Goal: Answer question/provide support: Answer question/provide support

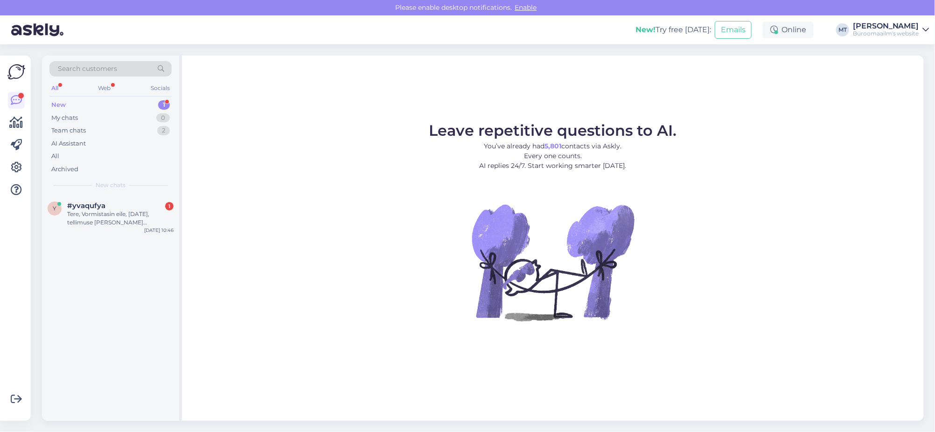
click at [60, 102] on div "New" at bounding box center [58, 104] width 14 height 9
click at [99, 216] on div "Tere, Vormistasin eile, 03.09.2025, tellimuse ja saime ka arve kuid saadetis ei…" at bounding box center [120, 218] width 106 height 17
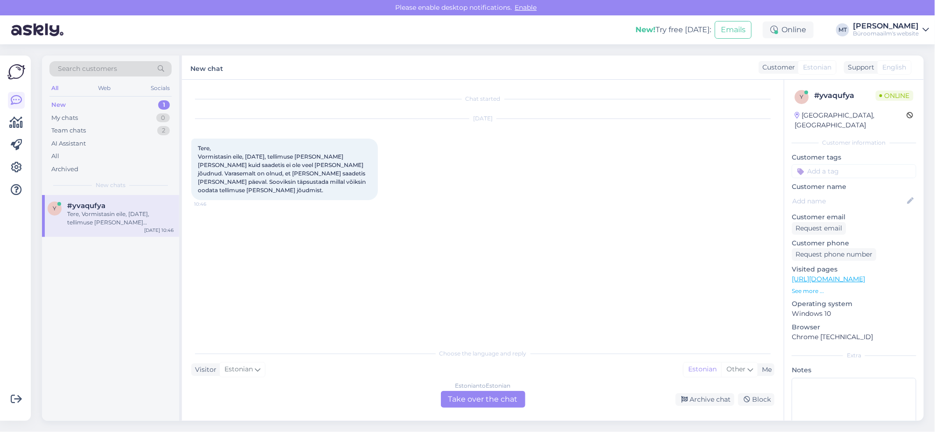
click at [468, 399] on div "Estonian to Estonian Take over the chat" at bounding box center [483, 399] width 84 height 17
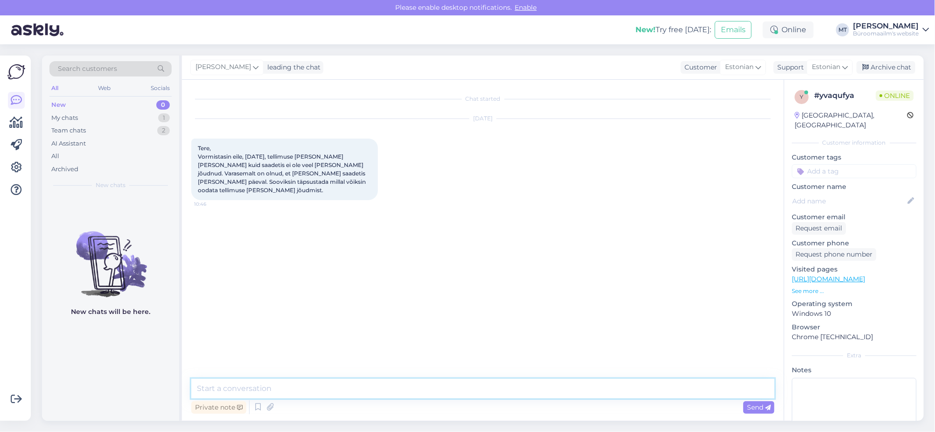
click at [232, 387] on textarea at bounding box center [482, 389] width 583 height 20
type textarea "Tere. Mis on tellimuse number ?"
click at [23, 125] on link at bounding box center [16, 122] width 17 height 17
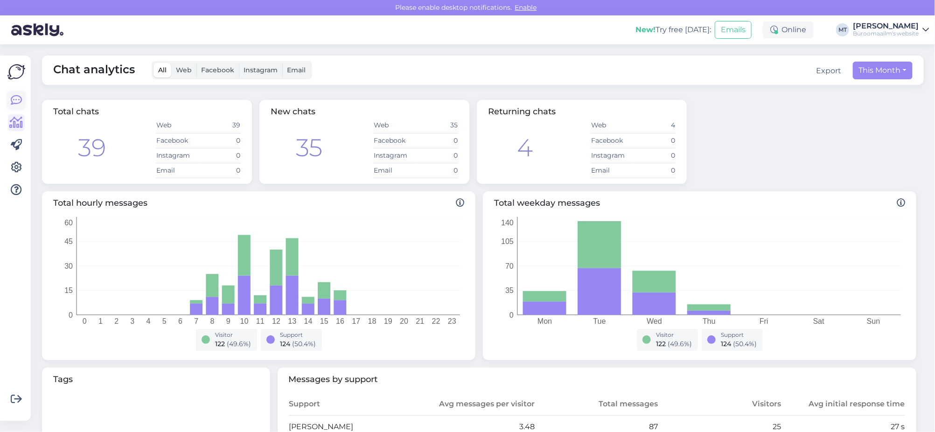
click at [14, 104] on icon at bounding box center [16, 100] width 11 height 11
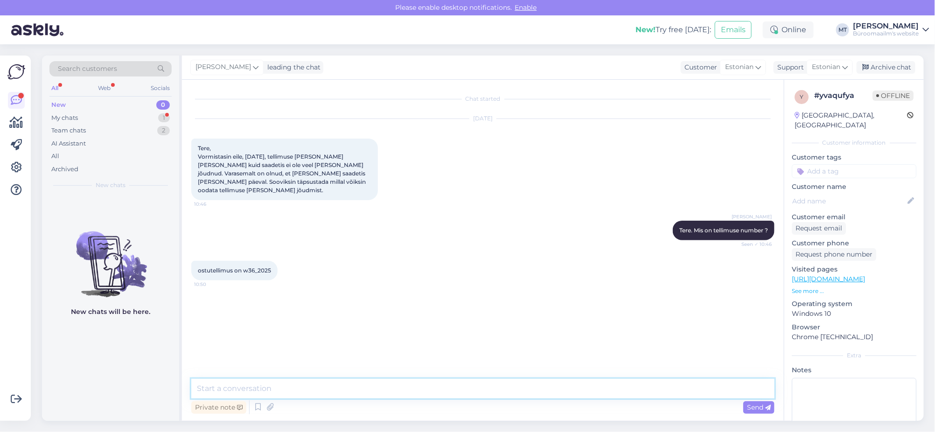
click at [317, 395] on textarea at bounding box center [482, 389] width 583 height 20
click at [317, 404] on div "Private note Send" at bounding box center [482, 407] width 583 height 18
click at [220, 267] on span "ostutellimus on w36_2025" at bounding box center [234, 270] width 73 height 7
click at [238, 393] on textarea at bounding box center [482, 389] width 583 height 20
drag, startPoint x: 247, startPoint y: 305, endPoint x: 218, endPoint y: 303, distance: 28.5
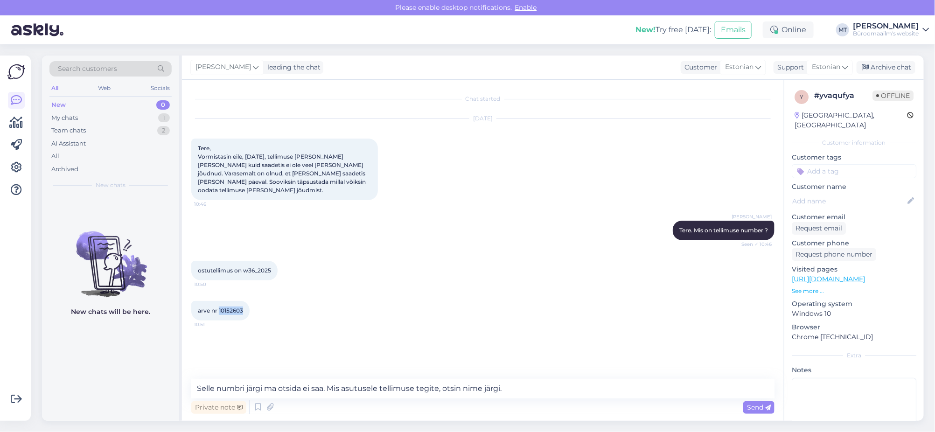
click at [218, 303] on div "arve nr 10152603 10:51" at bounding box center [220, 311] width 58 height 20
copy span "10152603"
drag, startPoint x: 536, startPoint y: 396, endPoint x: 114, endPoint y: 384, distance: 422.3
click at [114, 384] on div "Search customers All Web Socials New 0 My chats 1 Team chats 2 AI Assistant All…" at bounding box center [483, 238] width 882 height 365
drag, startPoint x: 385, startPoint y: 388, endPoint x: 130, endPoint y: 387, distance: 255.2
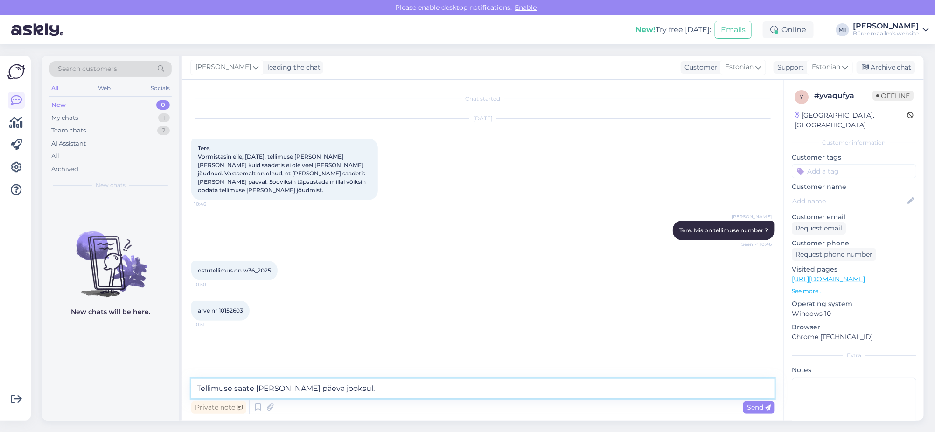
click at [130, 387] on div "Search customers All Web Socials New 0 My chats 1 Team chats 2 AI Assistant All…" at bounding box center [483, 238] width 882 height 365
type textarea "Uurin kohe ja annan teada, kaup on veel meie laos."
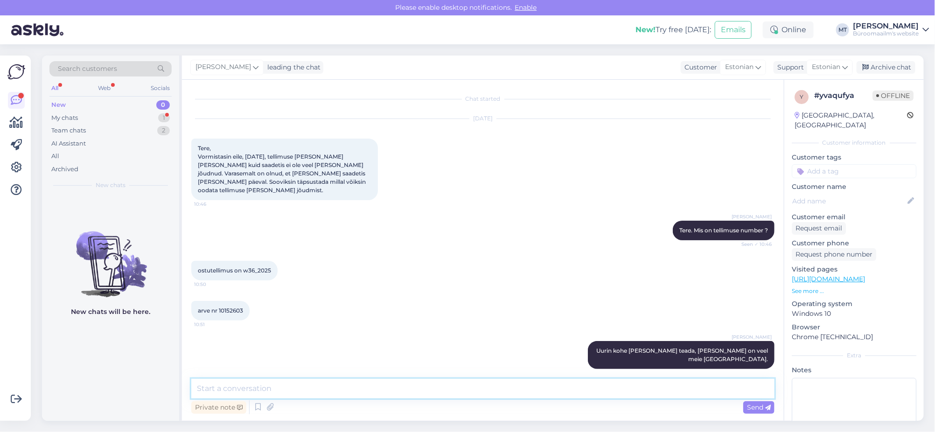
scroll to position [31, 0]
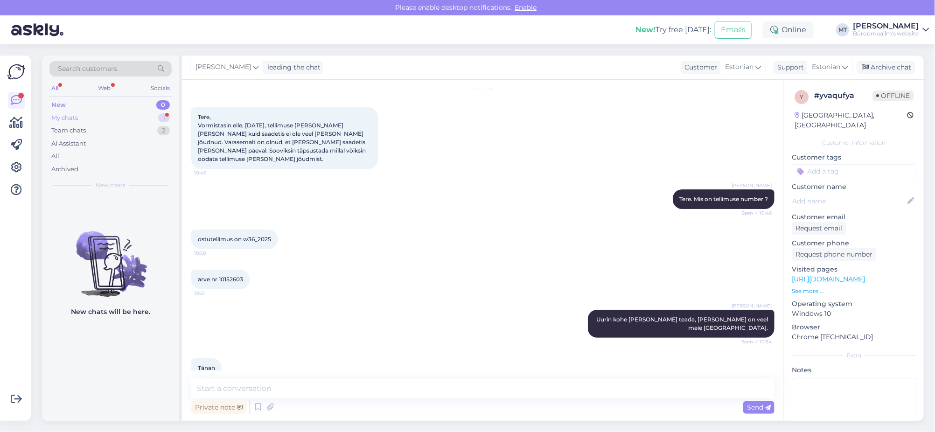
click at [63, 121] on div "My chats" at bounding box center [64, 117] width 27 height 9
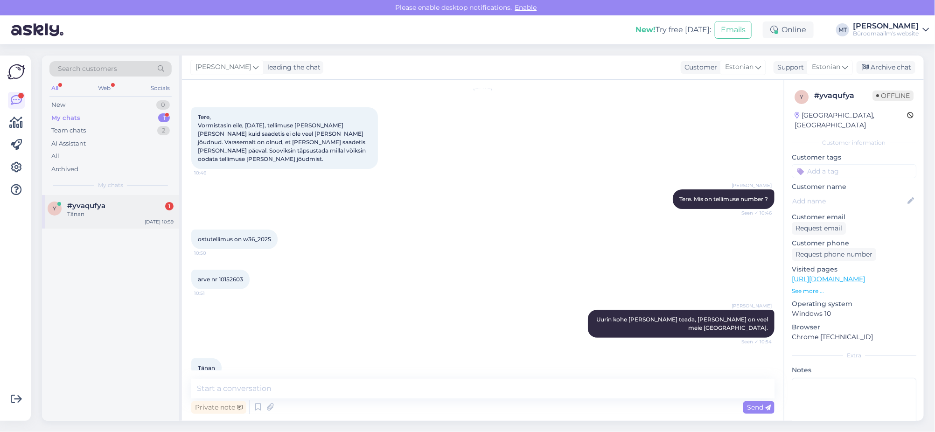
click at [77, 212] on div "Tänan" at bounding box center [120, 214] width 106 height 8
click at [16, 128] on icon at bounding box center [17, 122] width 14 height 11
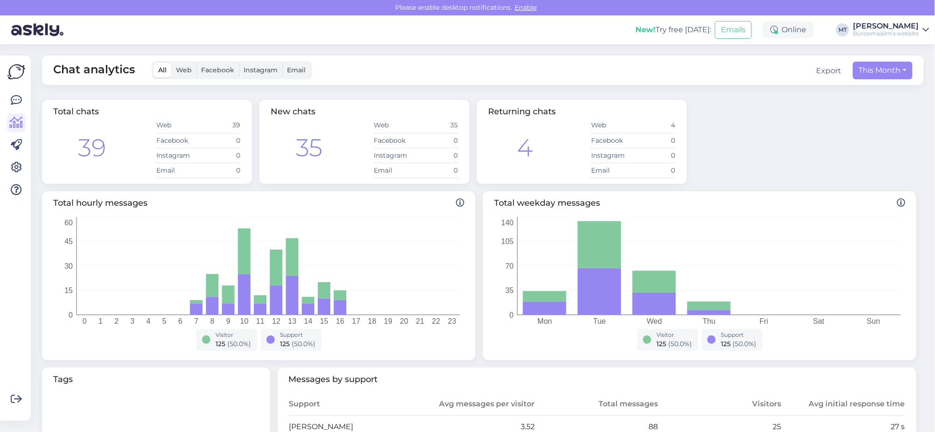
click at [12, 121] on icon at bounding box center [17, 122] width 14 height 11
click at [12, 102] on icon at bounding box center [16, 100] width 11 height 11
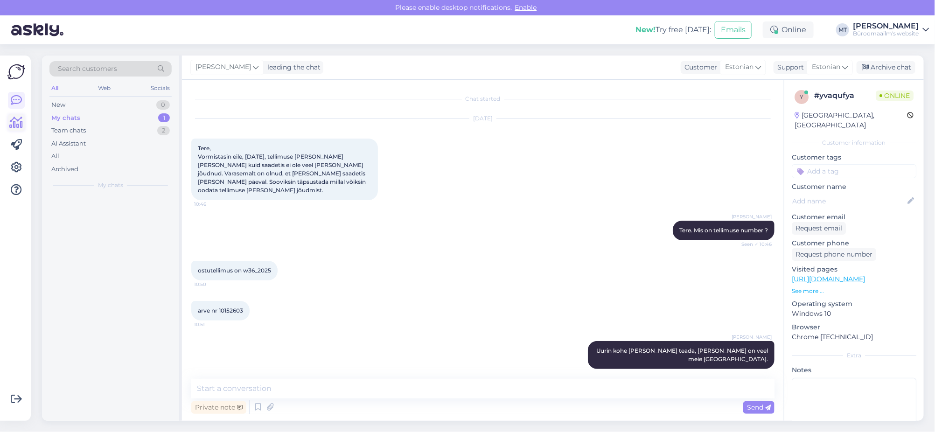
scroll to position [31, 0]
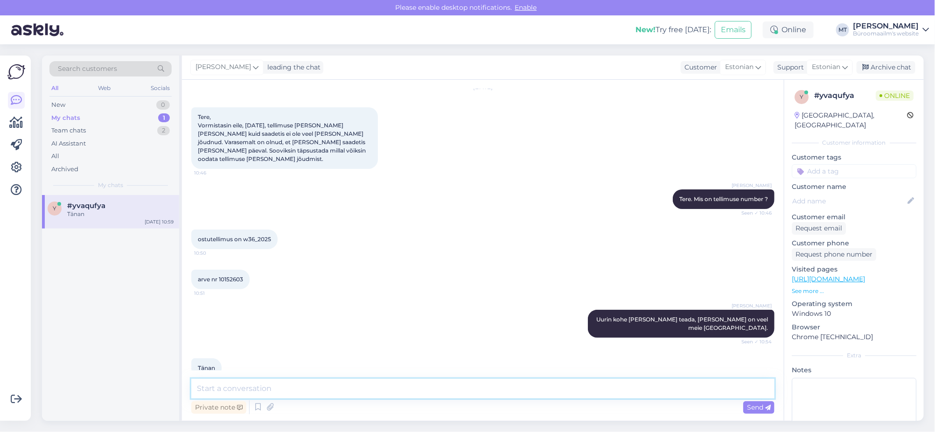
click at [277, 396] on textarea at bounding box center [482, 389] width 583 height 20
click at [59, 104] on div "New" at bounding box center [58, 104] width 14 height 9
click at [76, 203] on span "#syf8wb5i" at bounding box center [86, 206] width 38 height 8
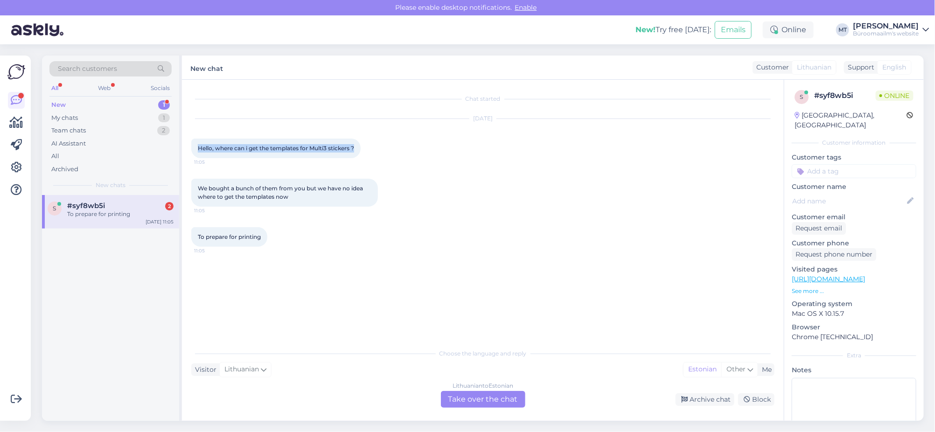
drag, startPoint x: 355, startPoint y: 146, endPoint x: 197, endPoint y: 149, distance: 158.6
click at [197, 149] on div "Hello, where can i get the templates for Multi3 stickers ? 11:05" at bounding box center [275, 149] width 169 height 20
copy span "Hello, where can i get the templates for Multi3 stickers ?"
click at [70, 115] on div "My chats" at bounding box center [64, 117] width 27 height 9
click at [77, 209] on span "#yvaqufya" at bounding box center [86, 206] width 38 height 8
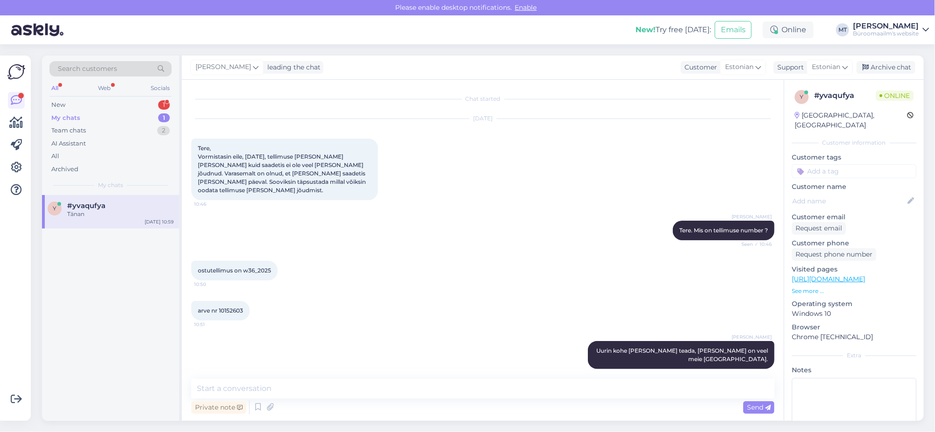
scroll to position [31, 0]
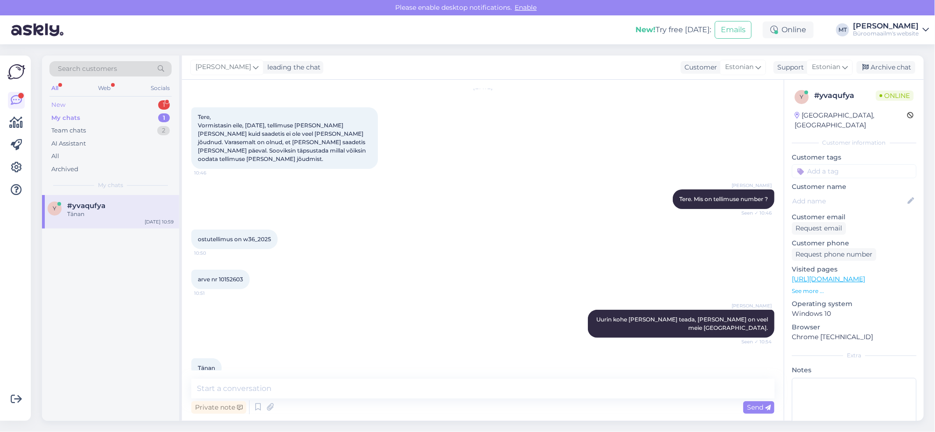
click at [61, 103] on div "New" at bounding box center [58, 104] width 14 height 9
click at [83, 202] on span "#syf8wb5i" at bounding box center [86, 206] width 38 height 8
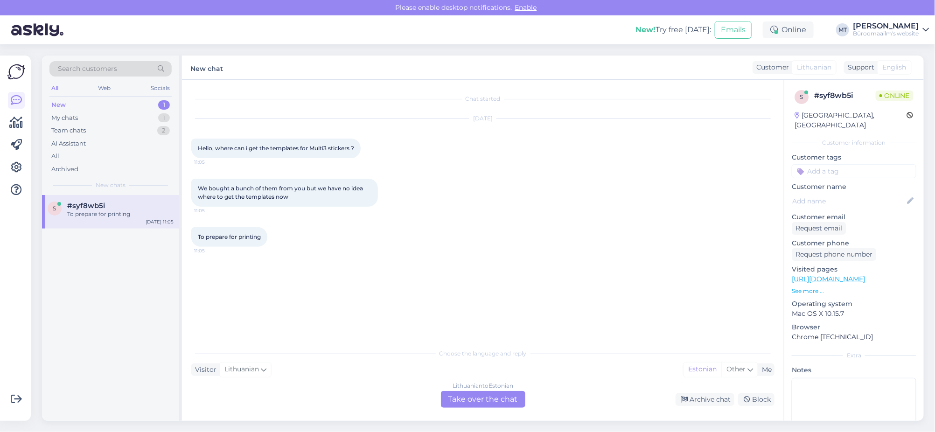
click at [497, 397] on div "Lithuanian to Estonian Take over the chat" at bounding box center [483, 399] width 84 height 17
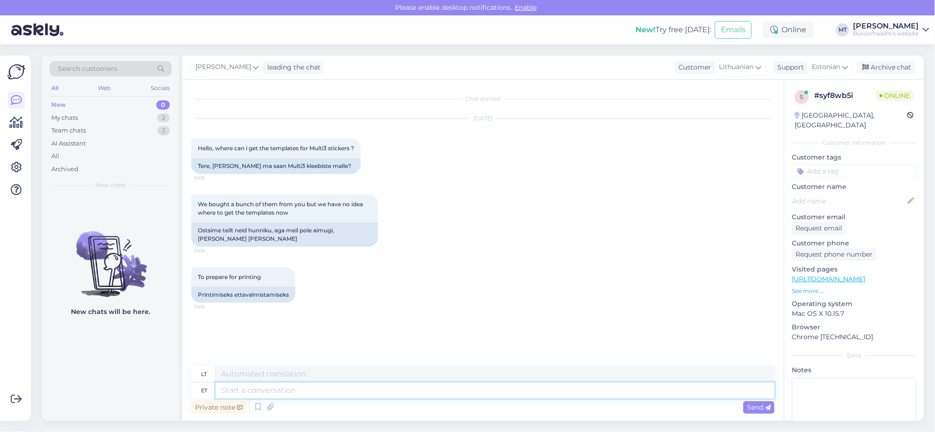
click at [245, 395] on textarea at bounding box center [495, 391] width 559 height 16
type textarea "Tere"
type textarea "Sveiki"
type textarea "Tere."
type textarea "Sveiki."
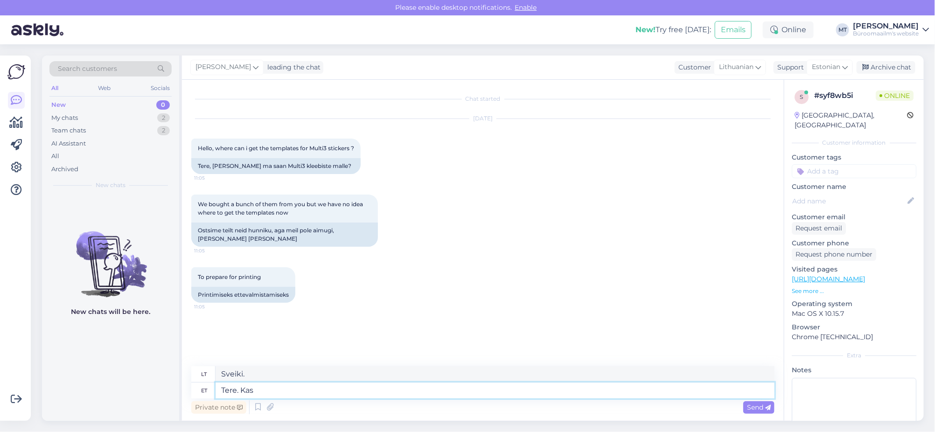
type textarea "Tere. Kas m"
type textarea "Sveiki. Yra"
type textarea "Tere. Kas mõtlete"
type textarea "Sveiki. Ar galvojate?"
type textarea "Tere. Kas mõtlete tarkvara"
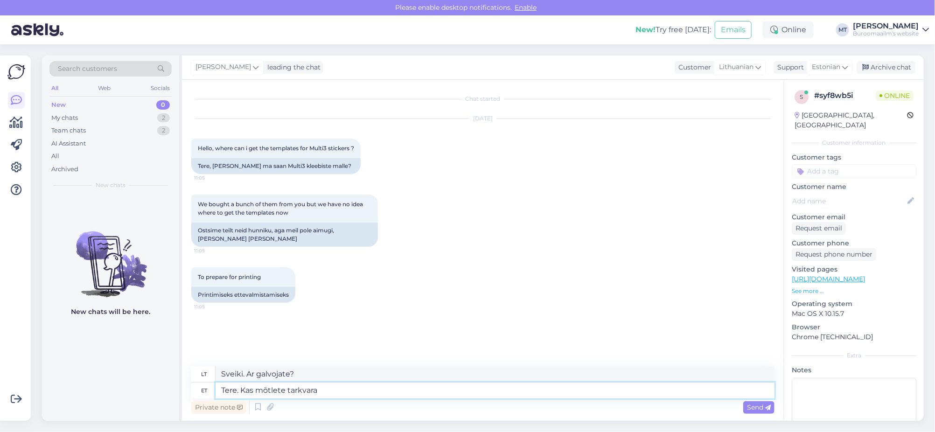
type textarea "Sveiki. Ar galvojate apie programinę įrangą?"
type textarea "Tere. Kas mõtlete tarkvara, m"
type textarea "Sveiki. Ar turite omenyje programinę įrangą?"
type textarea "Tere. Kas mõtlete tarkvara, mille"
type textarea "Sveiki. Ar galvojate apie programinę įrangą, kuri"
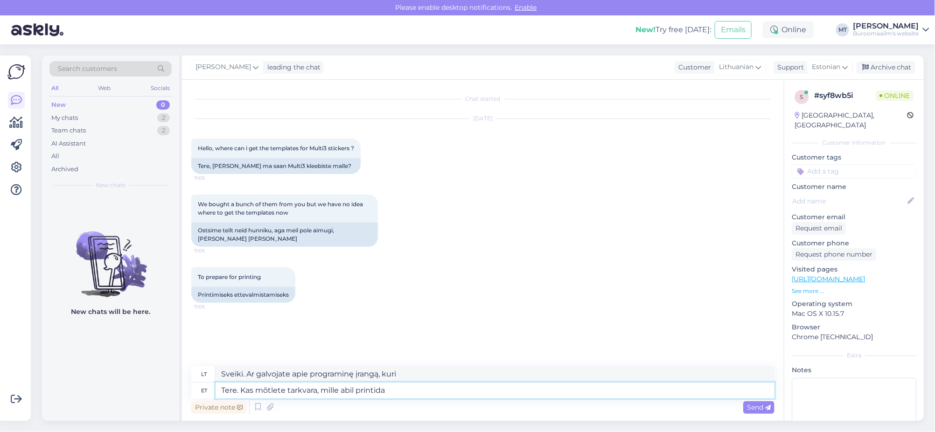
type textarea "Tere. Kas mõtlete tarkvara, mille abil printida"
type textarea "Sveiki. Ar galvojate apie programinę įrangą spausdinimui?"
type textarea "Tere. Kas mõtlete tarkvara, mille abil printida ?"
drag, startPoint x: 447, startPoint y: 372, endPoint x: 199, endPoint y: 388, distance: 248.7
click at [199, 388] on div "lt Sveiki. Ar galvojate apie programinę įrangą spausdinimui? et Tere. Kas mõtle…" at bounding box center [482, 382] width 583 height 32
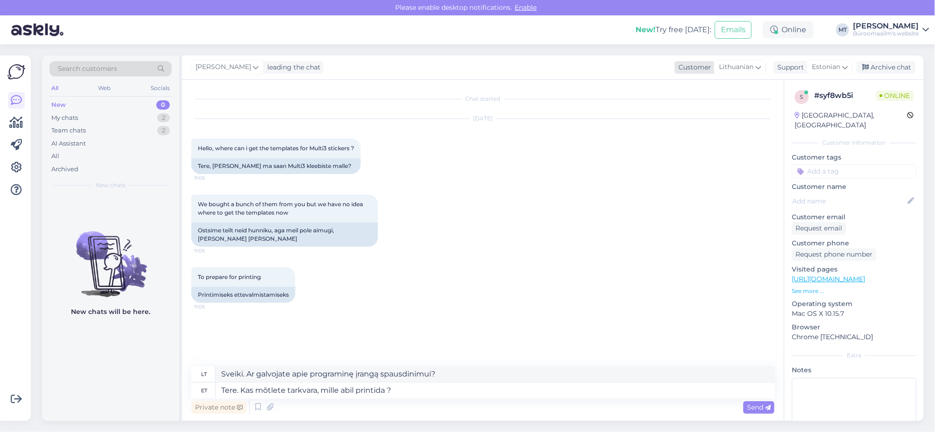
click at [758, 69] on icon at bounding box center [758, 67] width 6 height 10
click at [698, 153] on link "English" at bounding box center [720, 154] width 103 height 15
type textarea "Hello. Are you thinking of software to print with?"
click at [755, 409] on span "Send" at bounding box center [759, 407] width 24 height 8
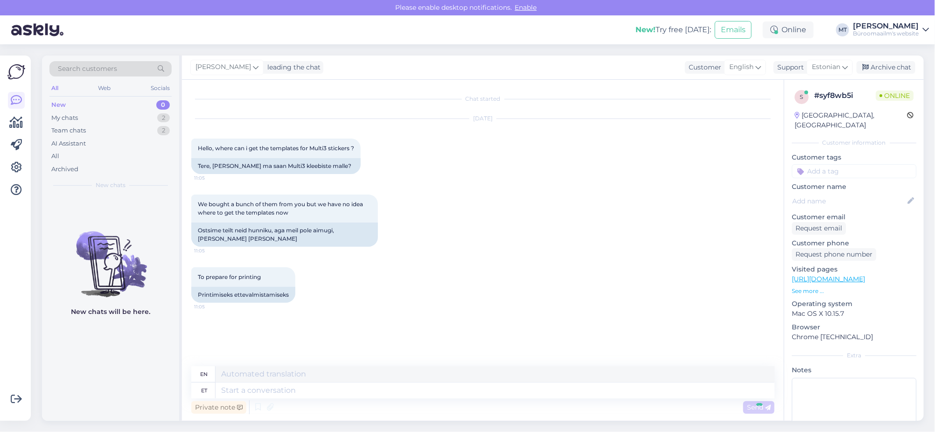
scroll to position [10, 0]
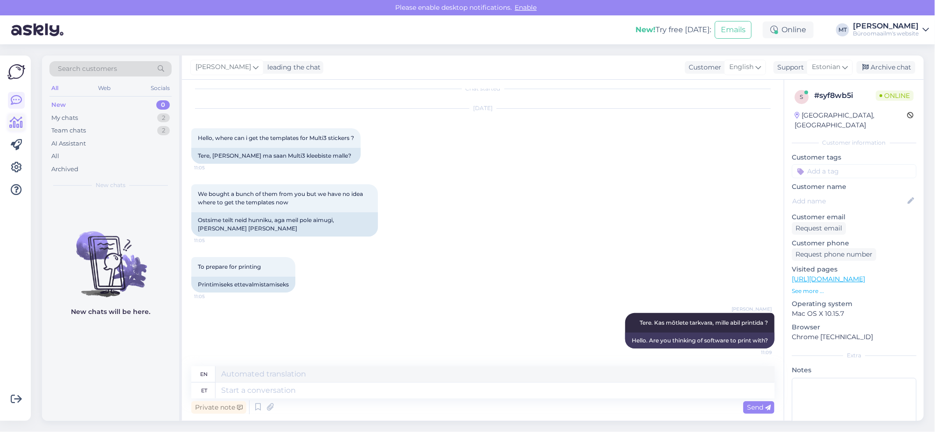
click at [13, 126] on icon at bounding box center [17, 122] width 14 height 11
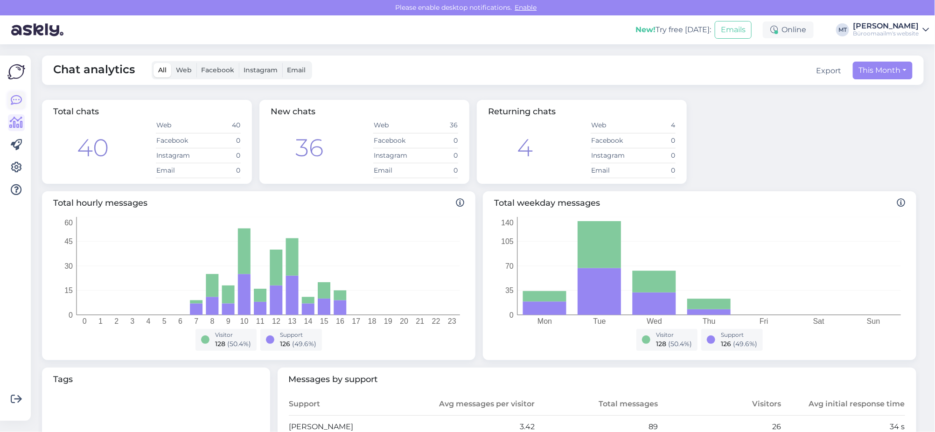
click at [16, 98] on icon at bounding box center [16, 100] width 11 height 11
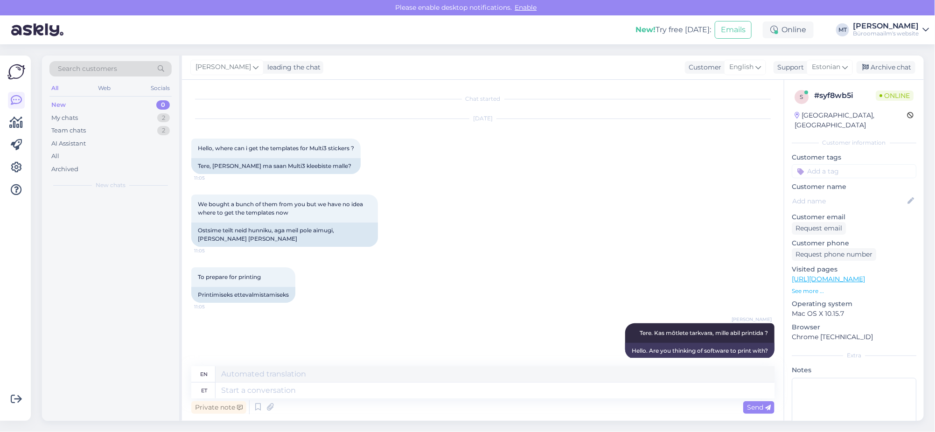
scroll to position [10, 0]
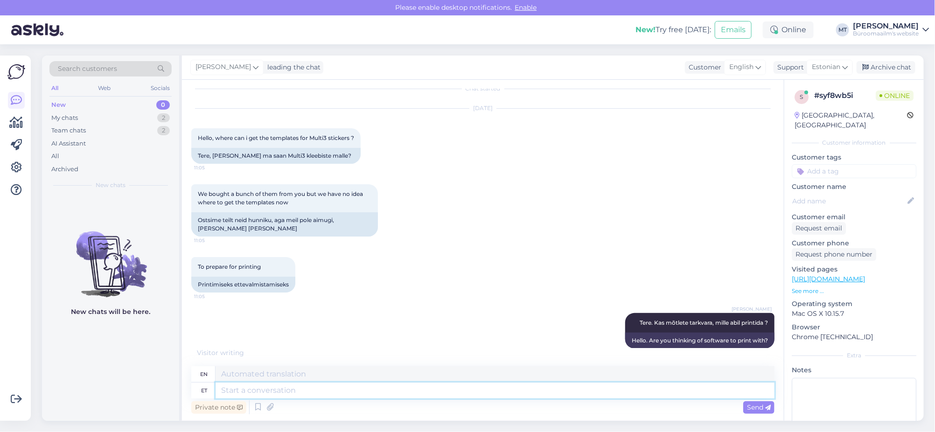
click at [245, 392] on textarea at bounding box center [495, 391] width 559 height 16
click at [70, 114] on div "My chats" at bounding box center [64, 117] width 27 height 9
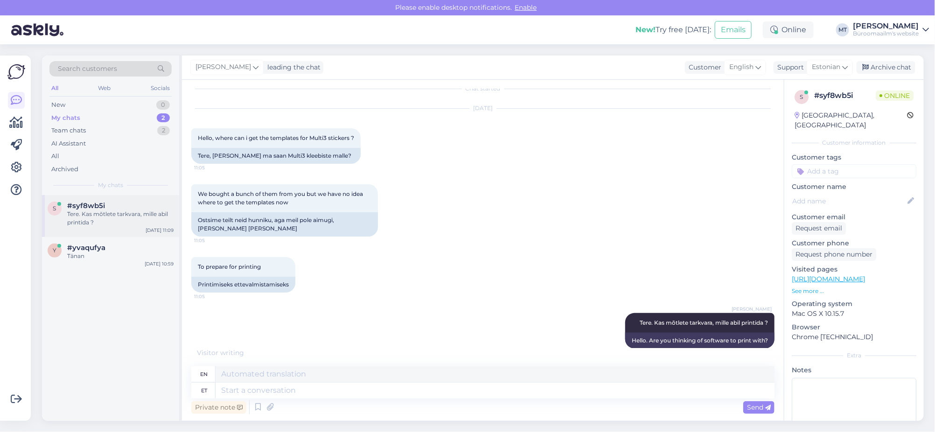
click at [99, 215] on div "Tere. Kas mõtlete tarkvara, mille abil printida ?" at bounding box center [120, 218] width 106 height 17
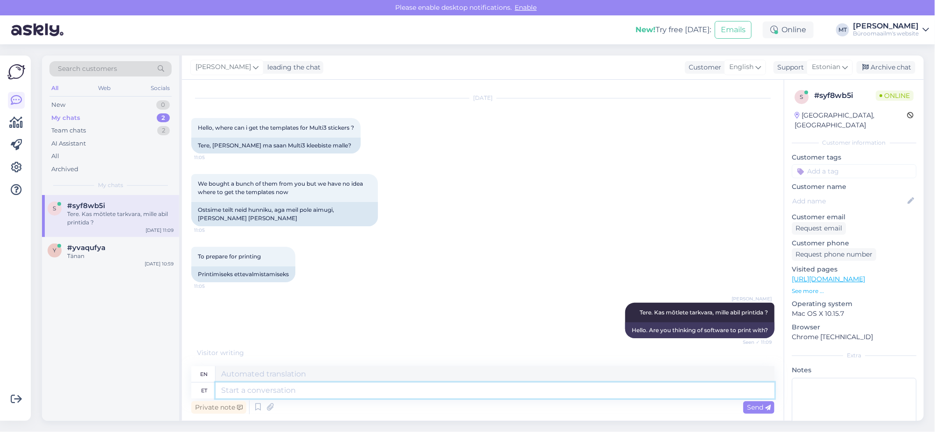
click at [290, 392] on textarea at bounding box center [495, 391] width 559 height 16
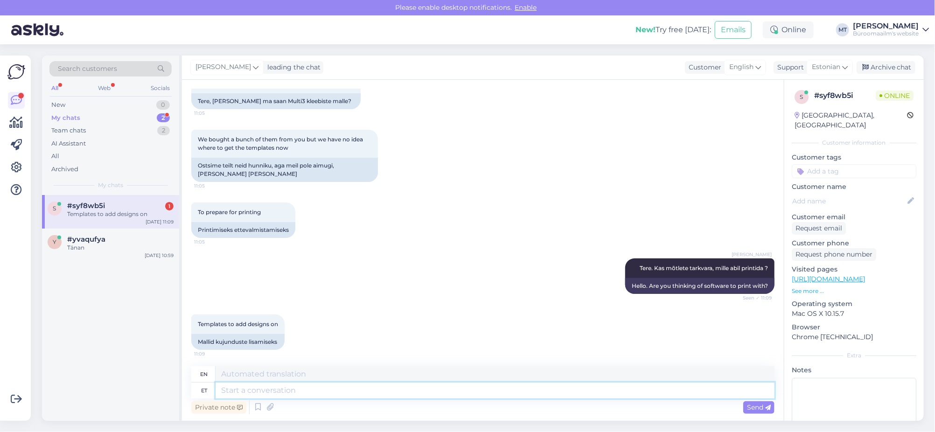
scroll to position [66, 0]
click at [288, 397] on textarea at bounding box center [495, 391] width 559 height 16
click at [306, 397] on textarea at bounding box center [495, 391] width 559 height 16
click at [62, 119] on div "My chats" at bounding box center [65, 117] width 29 height 9
click at [68, 206] on span "#syf8wb5i" at bounding box center [86, 206] width 38 height 8
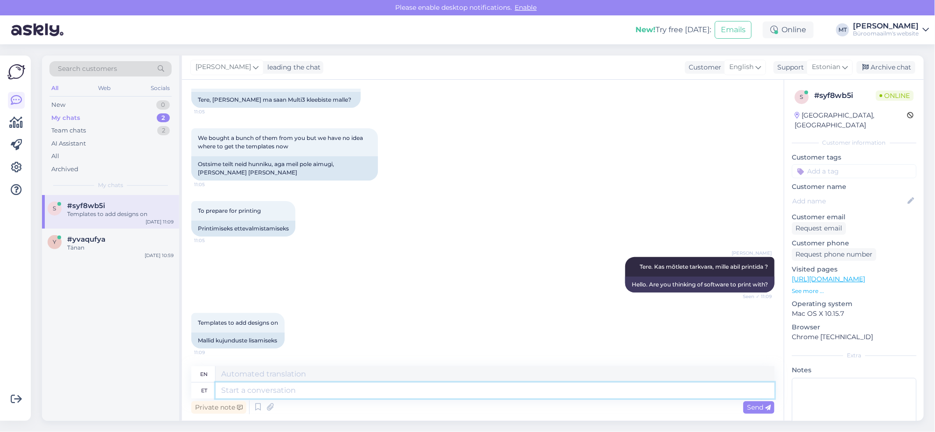
click at [237, 393] on textarea at bounding box center [495, 391] width 559 height 16
type textarea "Kui"
type textarea "If"
type textarea "Kui teil"
type textarea "If you have"
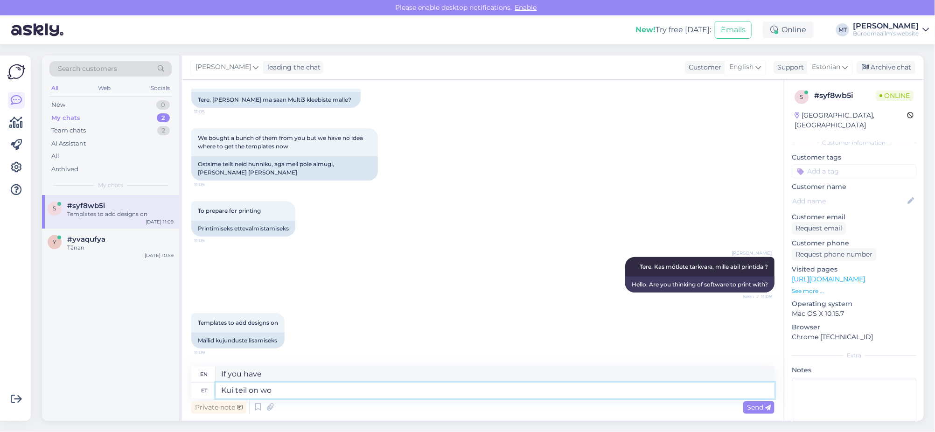
type textarea "Kui teil on wor"
type textarea "If you have wo"
type textarea "Kui teil on wordi"
type textarea "If you have a word"
type textarea "Kui teil on wordi programm, s"
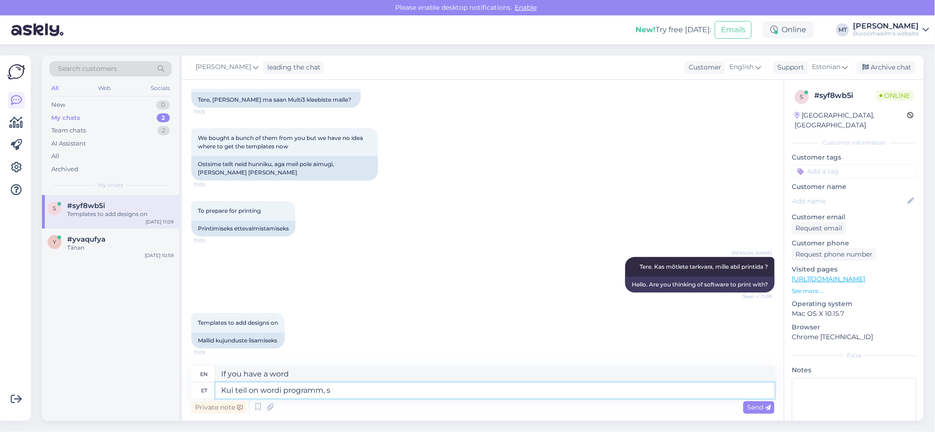
type textarea "If you have a Word program,"
type textarea "Kui teil on wordi programm, siis"
type textarea "If you have a Word program, then"
type textarea "Kui teil on wordi programm, siis saate"
type textarea "If you have a Word program, you can"
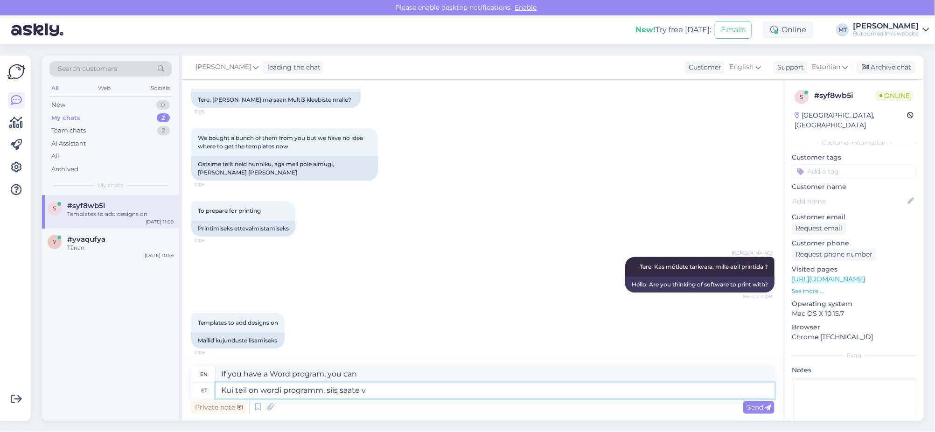
type textarea "Kui teil on wordi programm, siis saate va"
type textarea "If you have a word program, you can"
type textarea "Kui teil on wordi programm, siis saate valida"
type textarea "If you have a word program, you can choose"
type textarea "Kui teil on wordi programm, siis saate valida meilings"
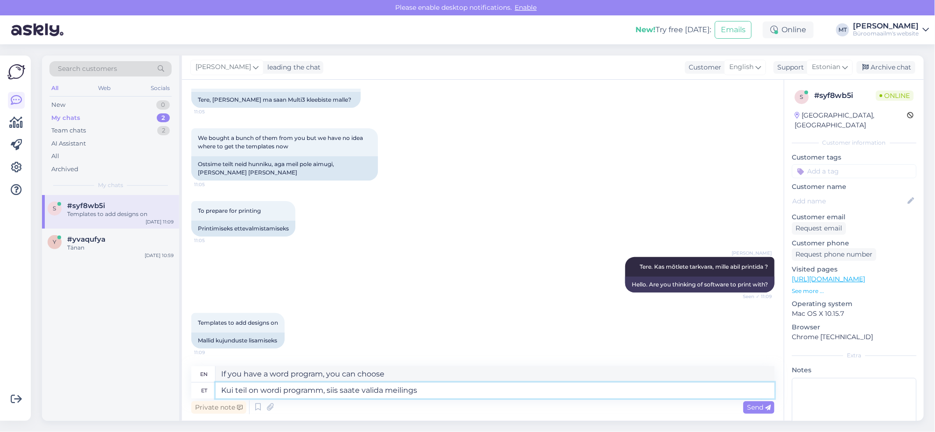
type textarea "If you have a Word program, you can select emailings"
type textarea "Kui teil on wordi programm, siis saate valida meilings ,"
type textarea "If you have a Word program, you can select mailings,"
type textarea "Kui teil on wordi programm, siis saate valida meilings , rubriik"
type textarea "If you have a Word program, you can select mailings, heading"
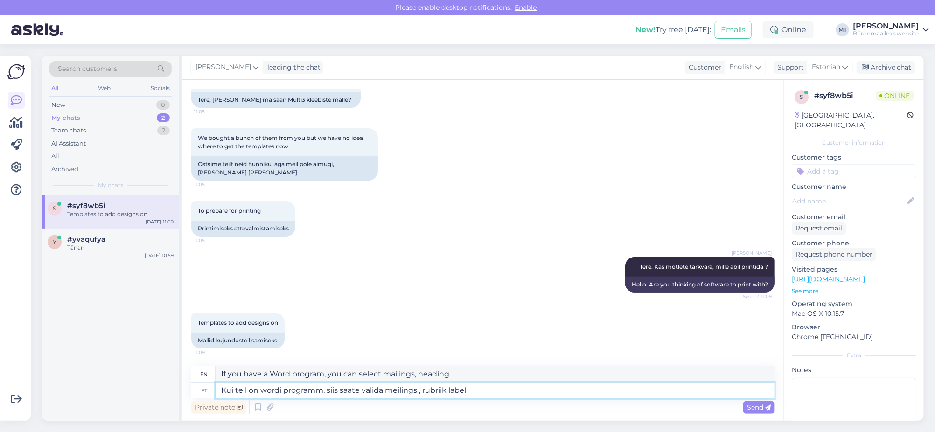
type textarea "Kui teil on wordi programm, siis saate valida meilings , rubriik labels"
type textarea "If you have a Word program, you can select mailings, labels section."
click at [394, 390] on textarea "Kui teil on wordi programm, siis saate valida meilings , rubriik labels" at bounding box center [495, 391] width 559 height 16
type textarea "Kui teil on wordi programm, siis saate valida milings , rubriik labels"
type textarea "If you have a Word program, you can select milings, label section"
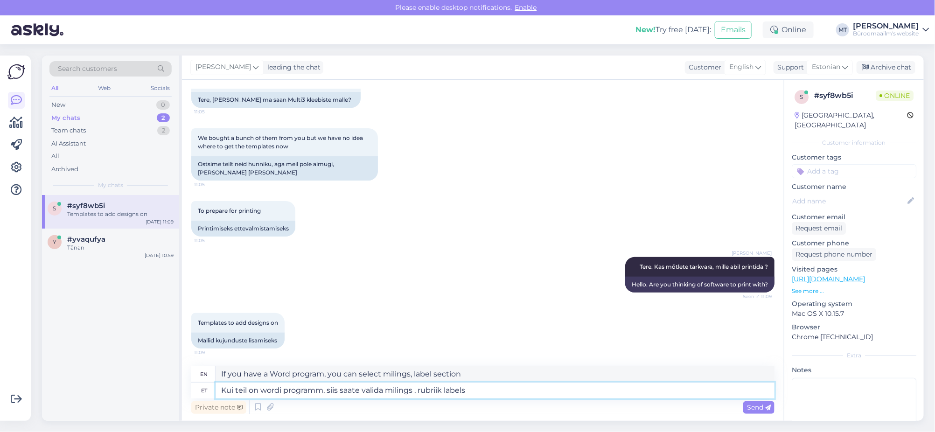
type textarea "Kui teil on wordi programm, siis saate valida mailings , rubriik labels"
type textarea "If you have a Word program, you can select mailings, labels section."
click at [492, 394] on textarea "Kui teil on wordi programm, siis saate valida mailings , rubriik labels" at bounding box center [495, 391] width 559 height 16
type textarea "Kui teil on wordi programm, siis saate valida mailings , rubriik labels"
click at [757, 410] on span "Send" at bounding box center [759, 407] width 24 height 8
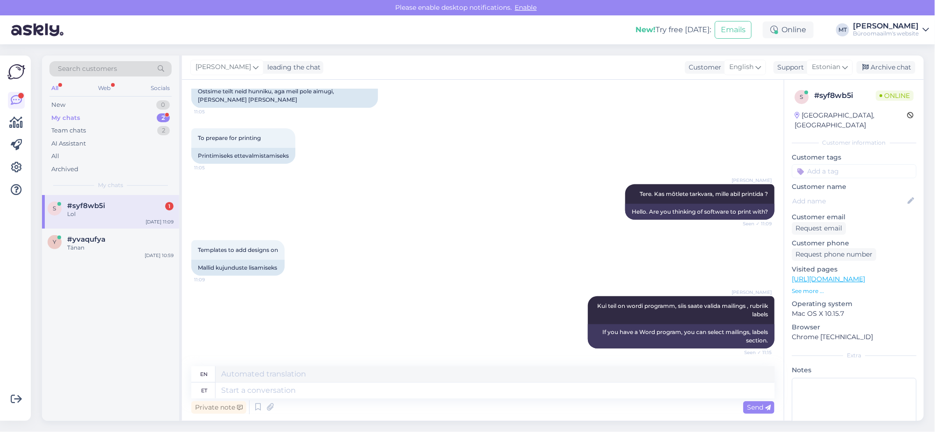
scroll to position [195, 0]
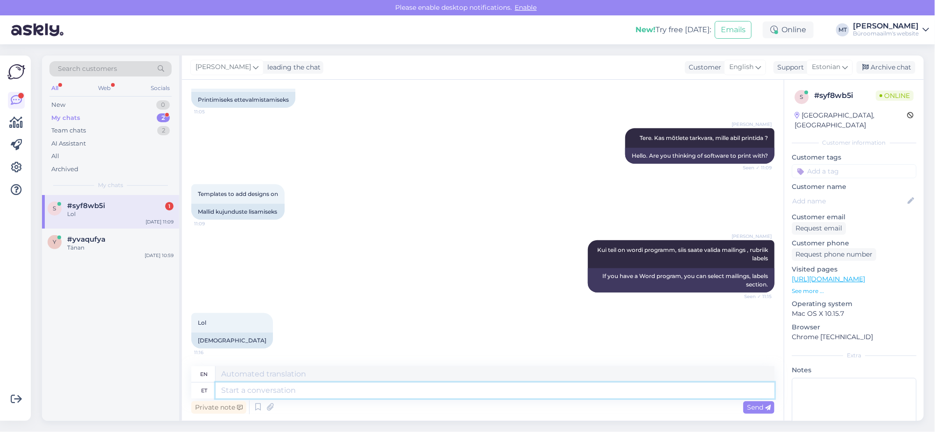
click at [312, 392] on textarea at bounding box center [495, 391] width 559 height 16
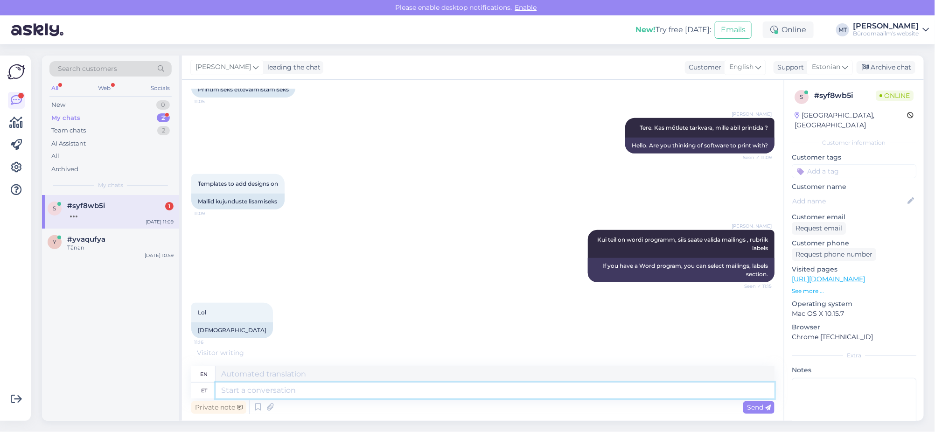
scroll to position [251, 0]
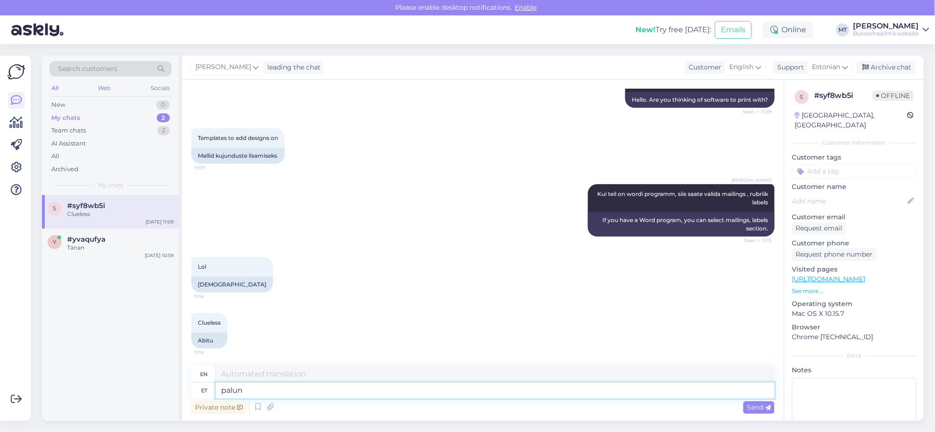
type textarea "palun"
type textarea "please"
type textarea "palun helistage"
type textarea "please call"
type textarea "palun helistage telefonil"
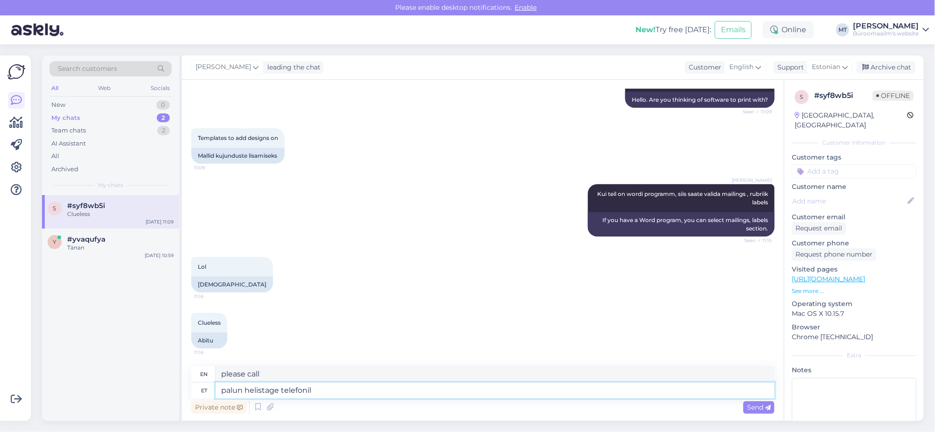
type textarea "please call the phone"
type textarea "palun helistage telefonil 6005"
type textarea "please call 6005"
type textarea "palun helistage telefonil 6005142"
type textarea "please call 6005142"
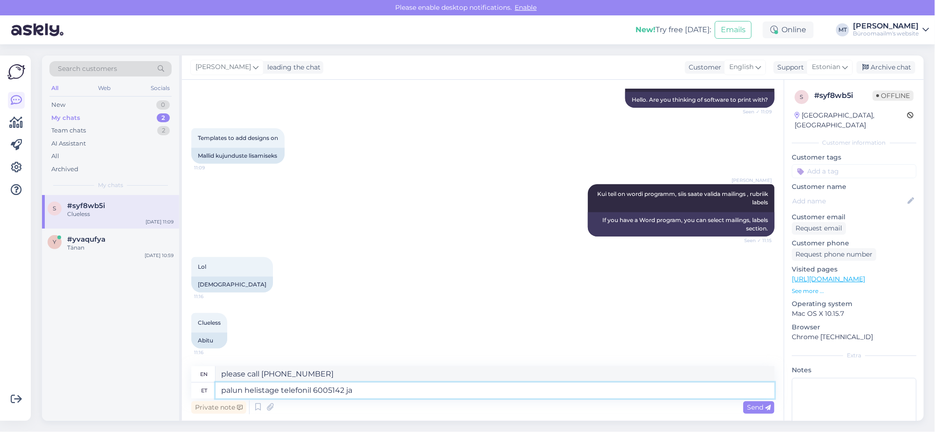
type textarea "palun helistage telefonil 6005142 ja"
type textarea "please call 6005142 and"
type textarea "palun helistage telefonil 6005142 ja seletage"
type textarea "please call 6005142 and explain"
type textarea "palun helistage telefonil 6005142 ja seletage mida"
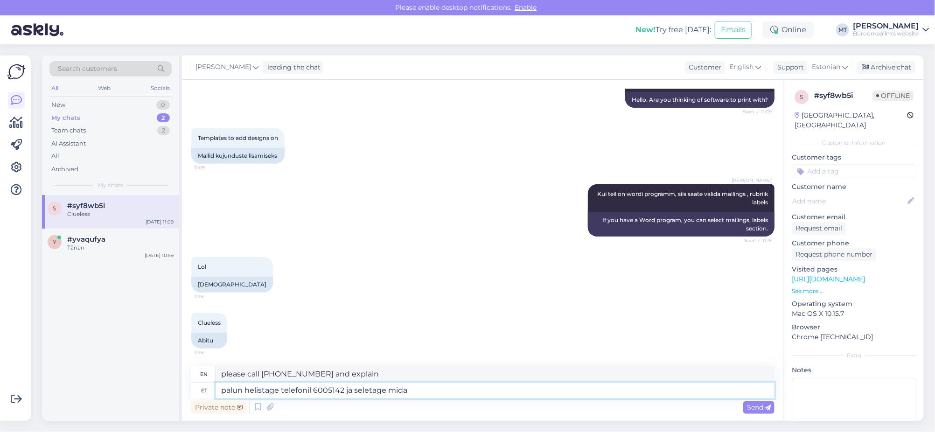
type textarea "please call 6005142 and explain what"
type textarea "palun helistage telefonil 6005142 ja seletage mida tegelikut"
type textarea "please call 6005142 and explain what the real"
type textarea "palun helistage telefonil 6005142 ja seletage mida tegelikut soovit"
type textarea "Please call 6005142 and explain what you really want."
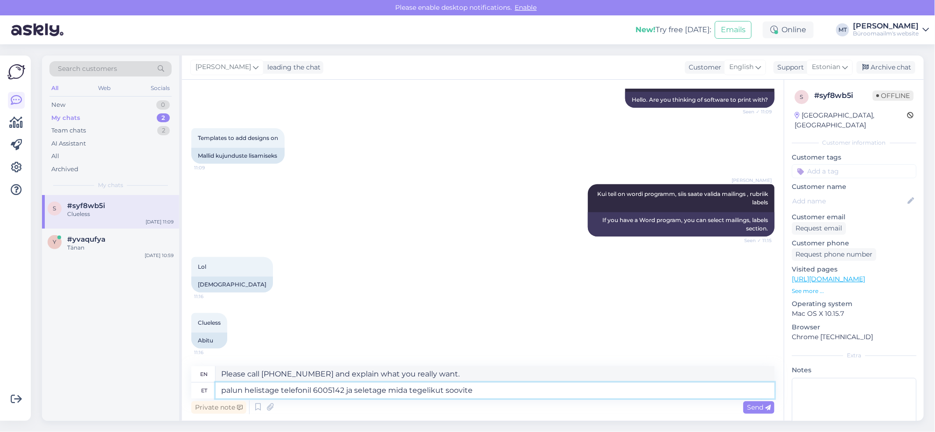
type textarea "palun helistage telefonil 6005142 ja seletage mida tegelikut soovite"
type textarea "please call 6005142 and explain what you really want"
type textarea "palun helistage telefonil 6005142 ja seletage mida tegelikut soovite ?"
type textarea "Please call 6005142 and explain what you really want."
click at [219, 394] on textarea "palun helistage telefonil 6005142 ja seletage mida tegelikut soovite ?" at bounding box center [495, 391] width 559 height 16
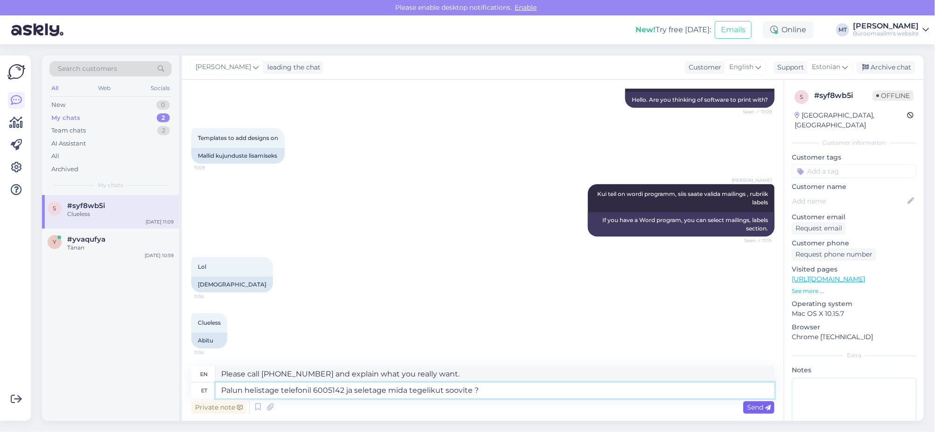
type textarea "Palun helistage telefonil 6005142 ja seletage mida tegelikut soovite ?"
click at [752, 409] on span "Send" at bounding box center [759, 407] width 24 height 8
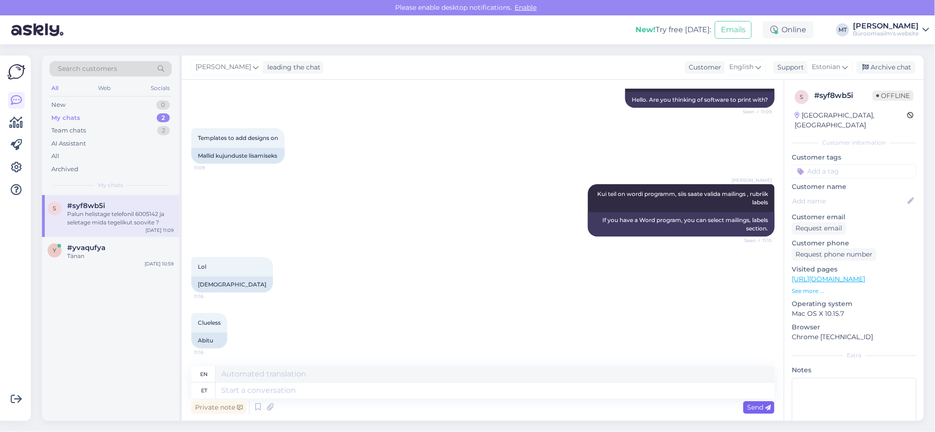
scroll to position [315, 0]
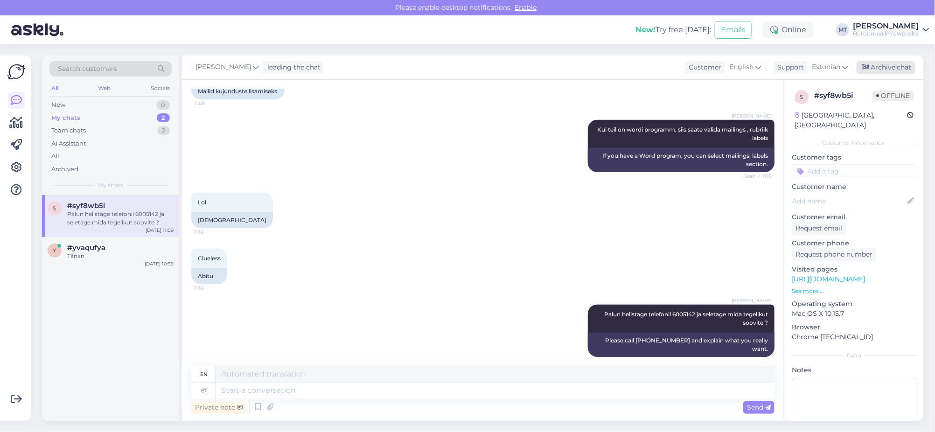
click at [895, 66] on div "Archive chat" at bounding box center [885, 67] width 59 height 13
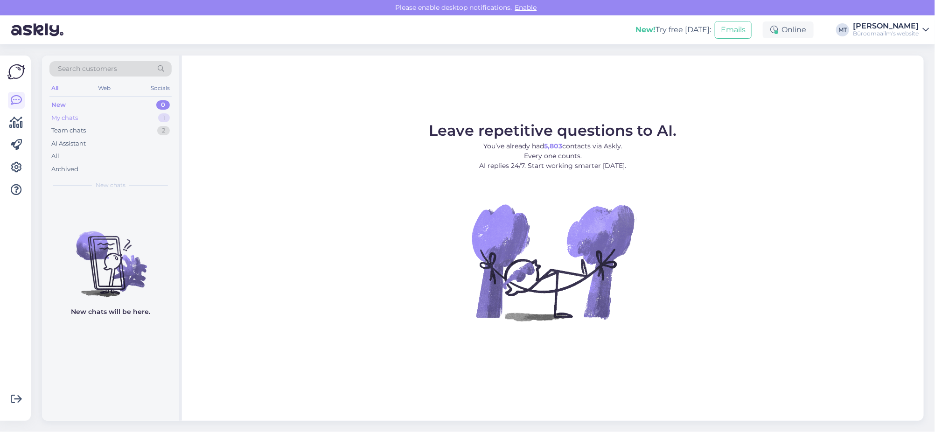
click at [61, 116] on div "My chats" at bounding box center [64, 117] width 27 height 9
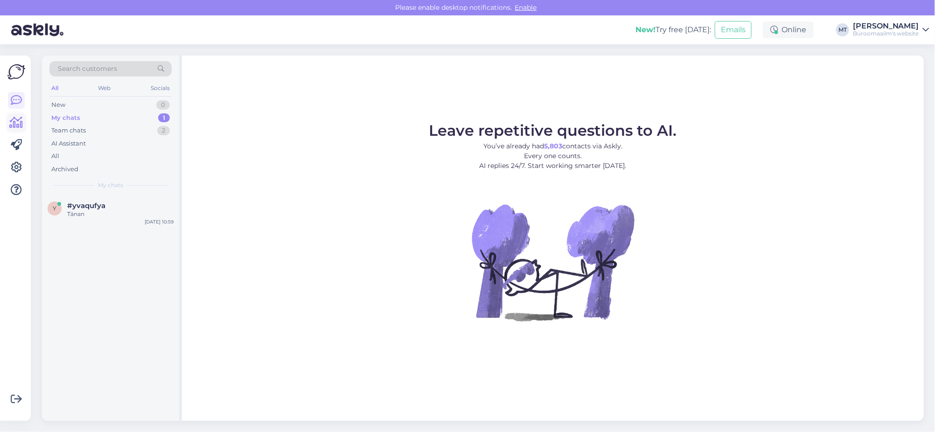
click at [18, 121] on icon at bounding box center [17, 122] width 14 height 11
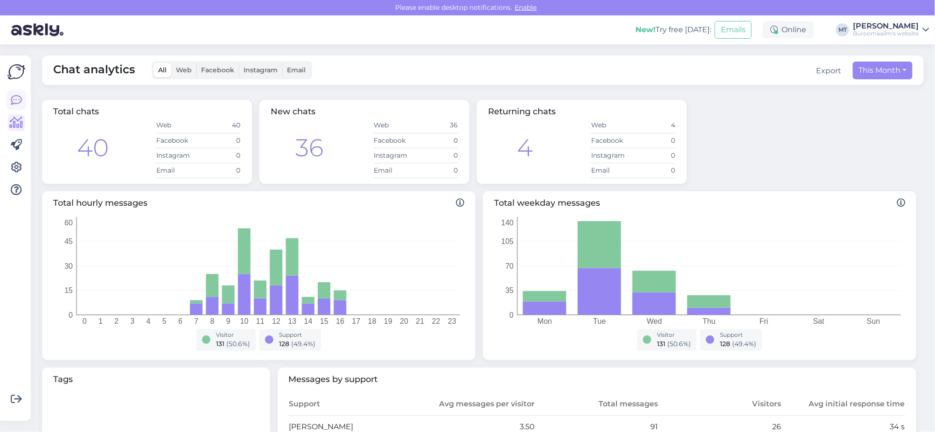
click at [16, 98] on icon at bounding box center [16, 100] width 11 height 11
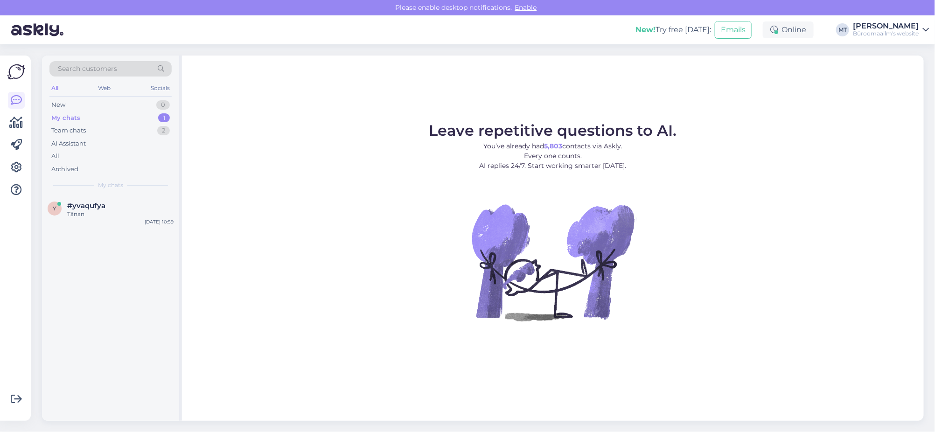
click at [64, 115] on div "My chats" at bounding box center [65, 117] width 29 height 9
click at [77, 132] on div "Team chats" at bounding box center [68, 130] width 35 height 9
click at [60, 119] on div "My chats" at bounding box center [64, 117] width 27 height 9
click at [65, 118] on div "My chats" at bounding box center [65, 117] width 29 height 9
click at [77, 209] on span "#yvaqufya" at bounding box center [86, 206] width 38 height 8
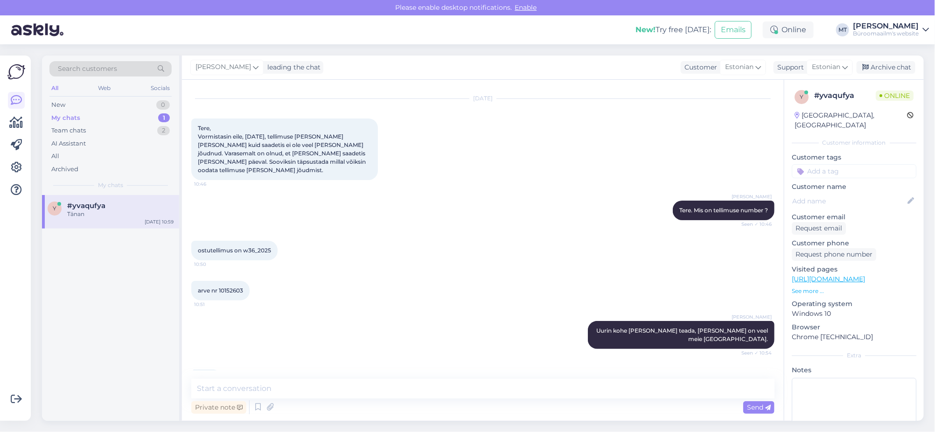
scroll to position [31, 0]
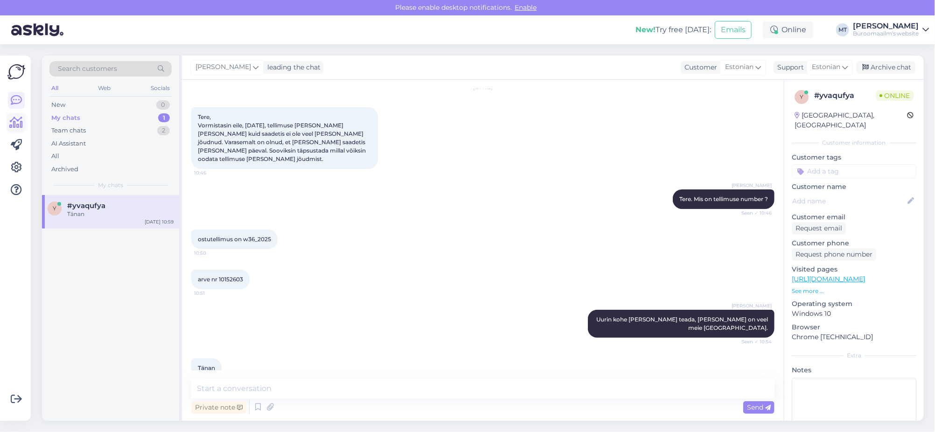
click at [12, 120] on icon at bounding box center [17, 122] width 14 height 11
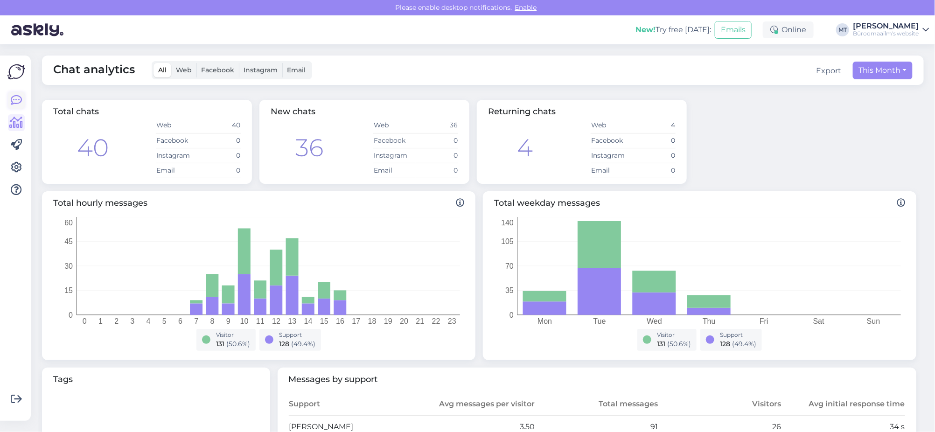
click at [14, 100] on icon at bounding box center [16, 100] width 11 height 11
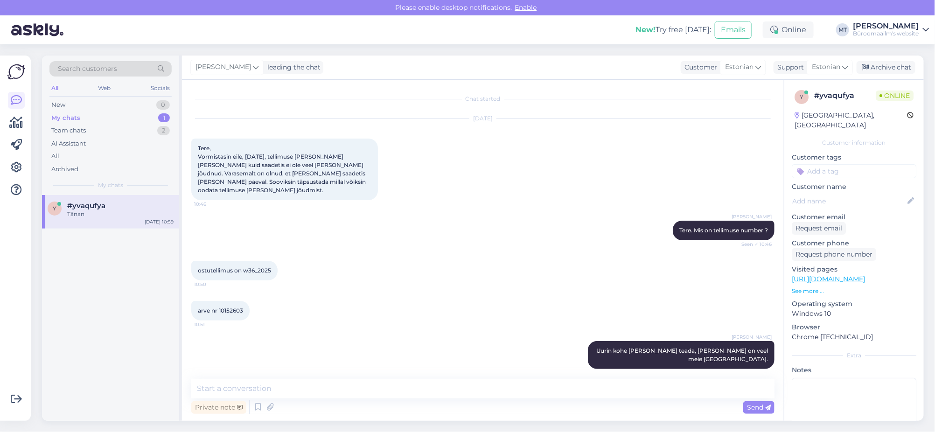
scroll to position [31, 0]
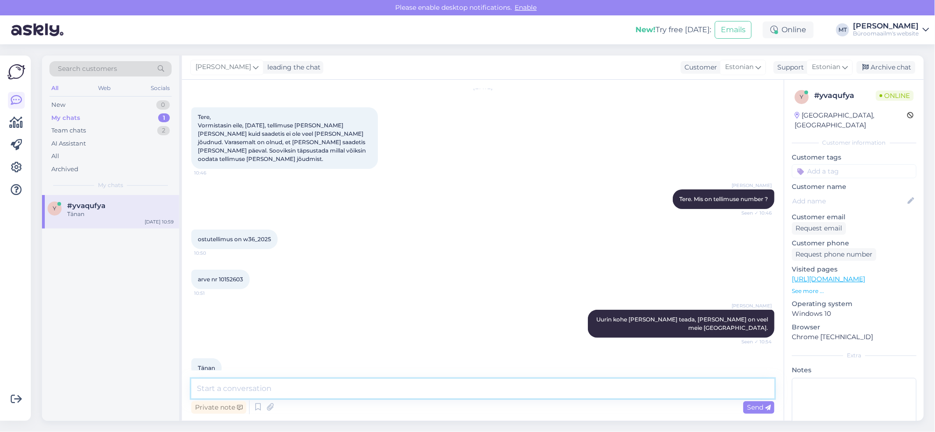
click at [250, 379] on textarea at bounding box center [482, 389] width 583 height 20
type textarea "Sain vastuse, et kauba saate kätte täna pealelõunase veoringiga."
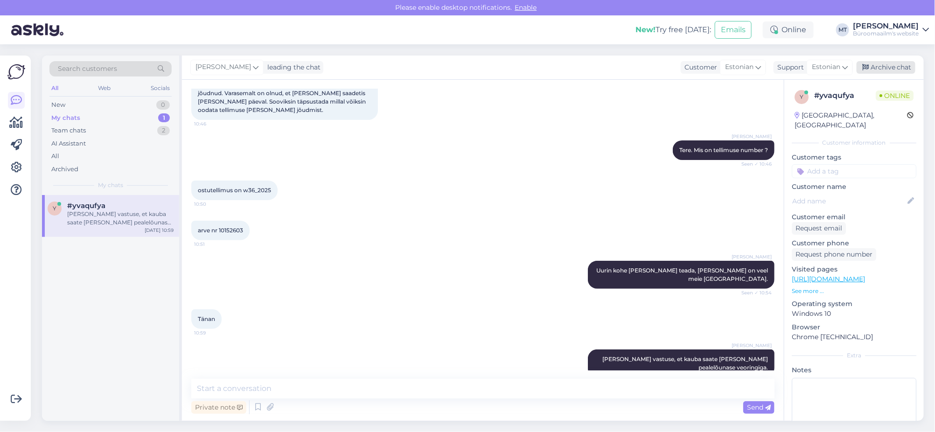
click at [890, 68] on div "Archive chat" at bounding box center [885, 67] width 59 height 13
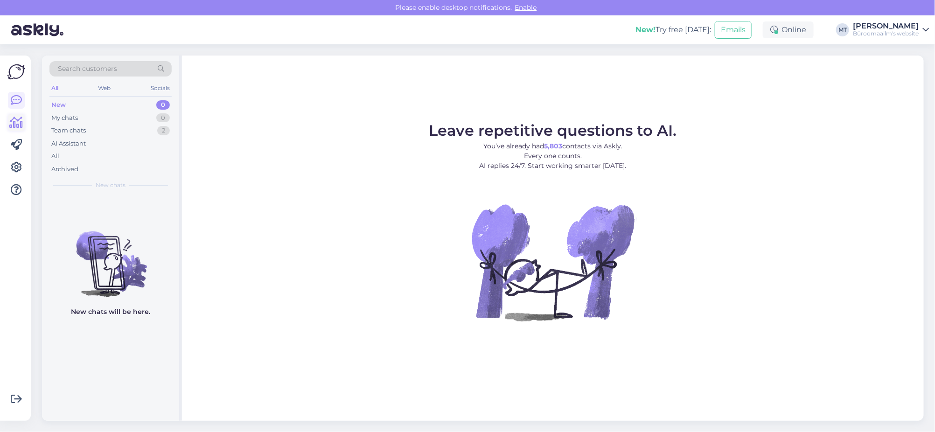
click at [19, 127] on icon at bounding box center [17, 122] width 14 height 11
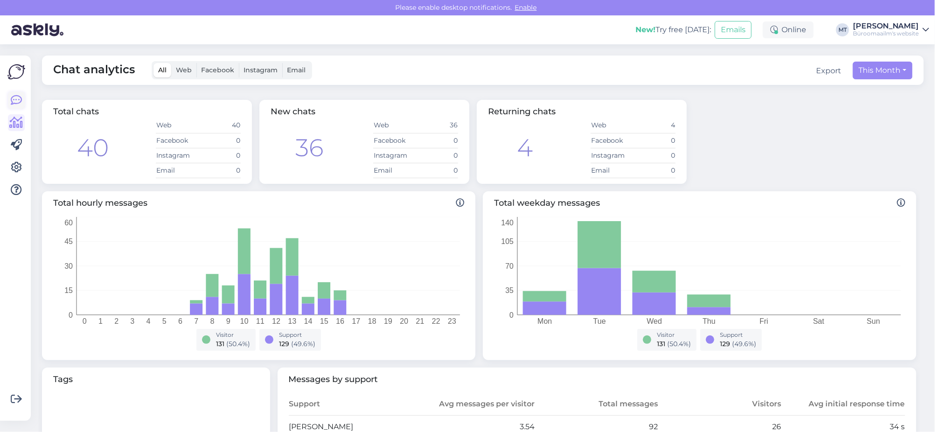
click at [19, 101] on icon at bounding box center [16, 100] width 11 height 11
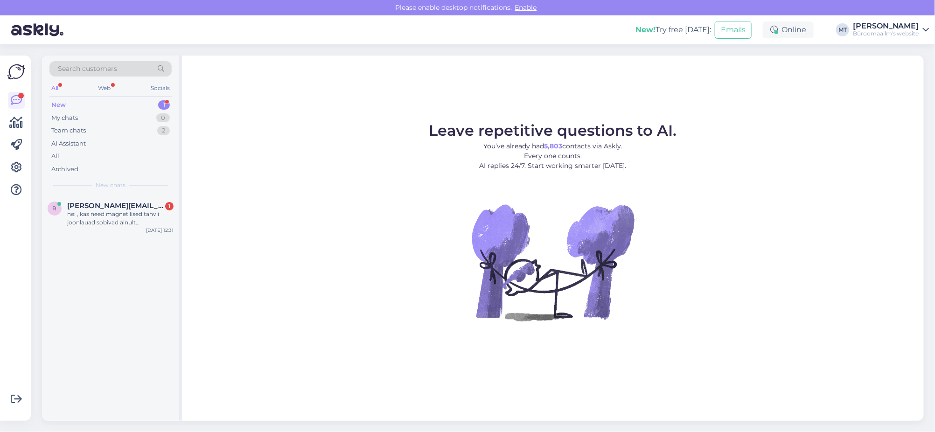
click at [58, 104] on div "New" at bounding box center [58, 104] width 14 height 9
click at [70, 209] on span "rutt@buffalo.ee" at bounding box center [115, 206] width 97 height 8
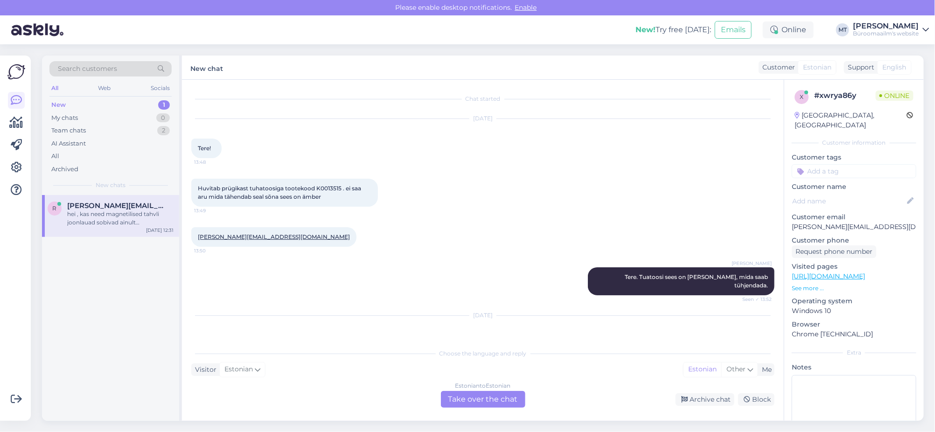
scroll to position [357, 0]
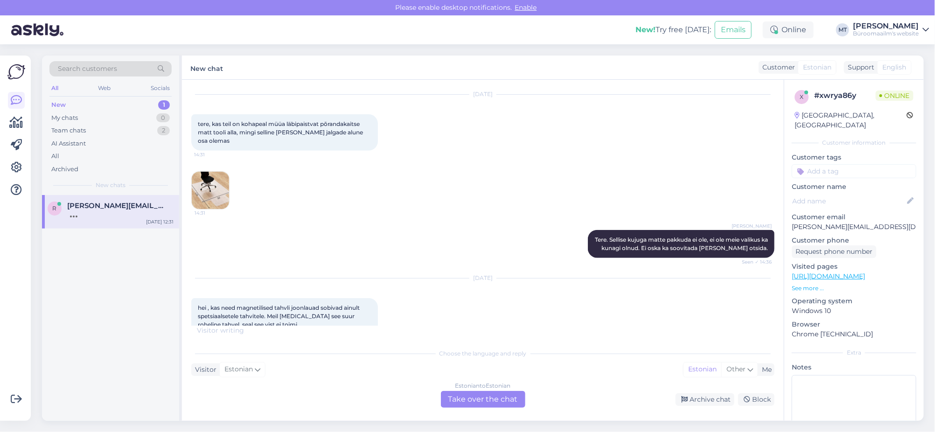
click at [487, 399] on div "Estonian to Estonian Take over the chat" at bounding box center [483, 399] width 84 height 17
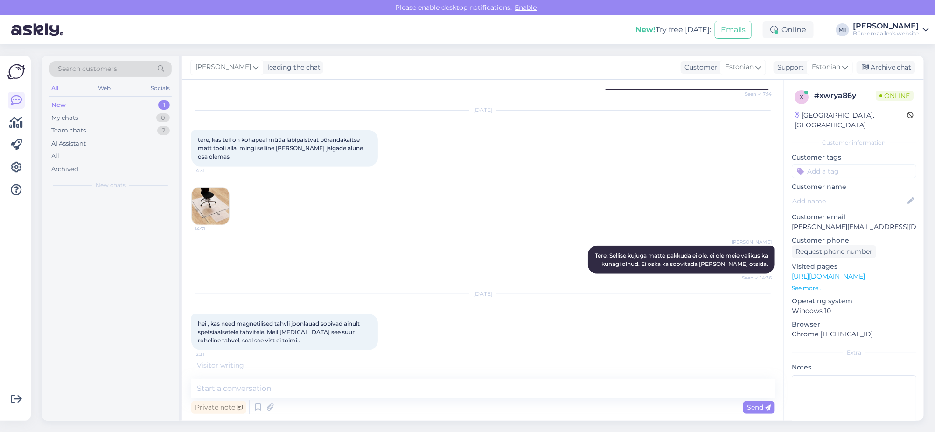
scroll to position [333, 0]
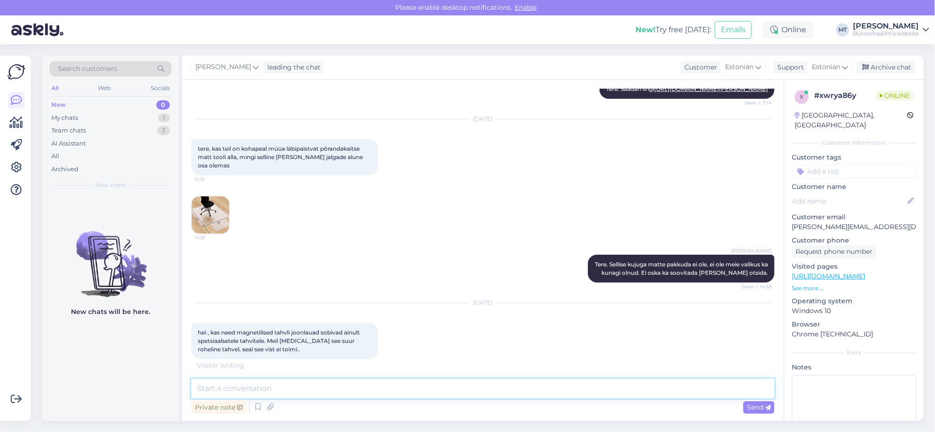
click at [275, 393] on textarea at bounding box center [482, 389] width 583 height 20
type textarea "t"
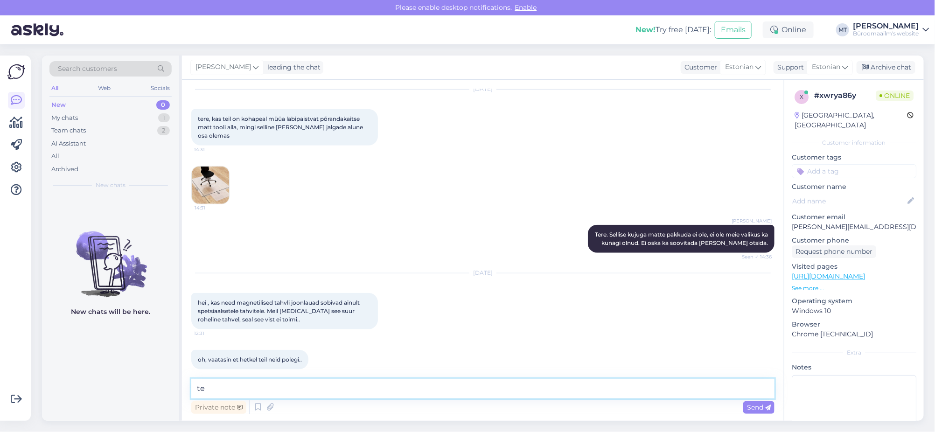
type textarea "t"
type textarea "Tere. jah kahjuks seda toode hetkel pole. Aga tahevl peab olema magneetiline. K…"
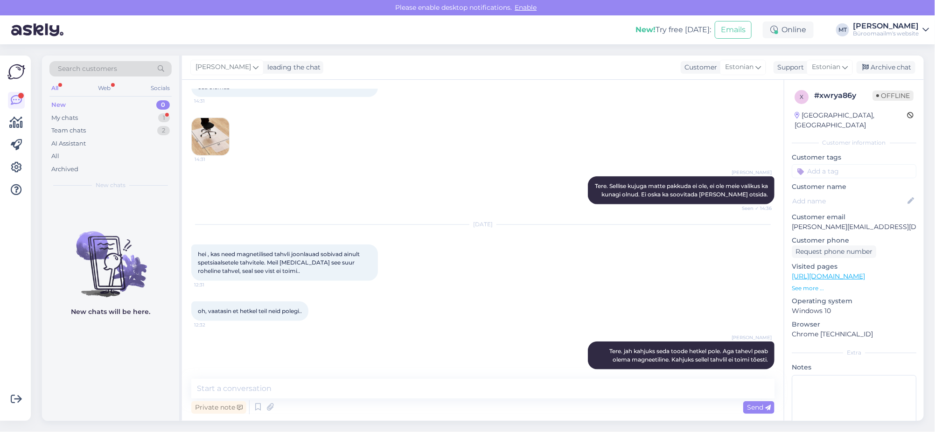
scroll to position [451, 0]
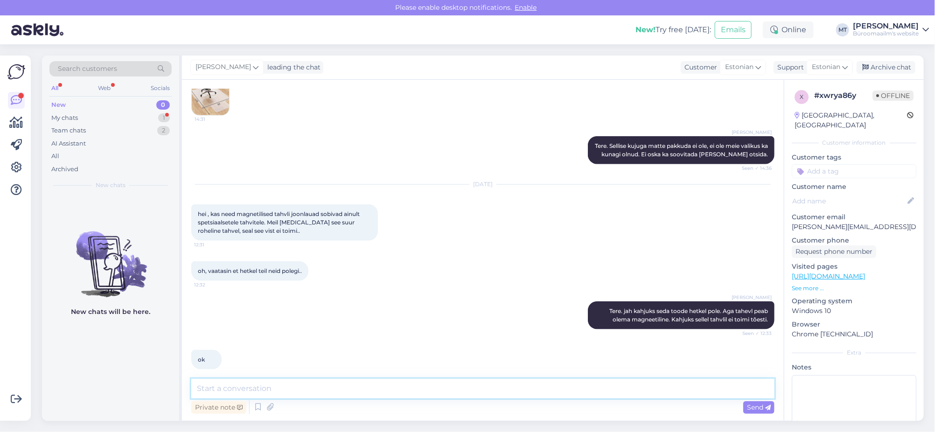
click at [296, 382] on textarea at bounding box center [482, 389] width 583 height 20
type textarea "Aitäh."
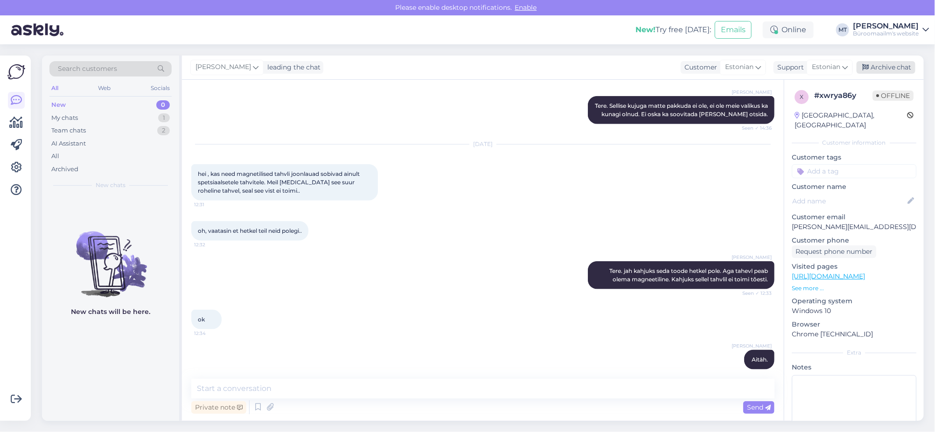
click at [877, 68] on div "Archive chat" at bounding box center [885, 67] width 59 height 13
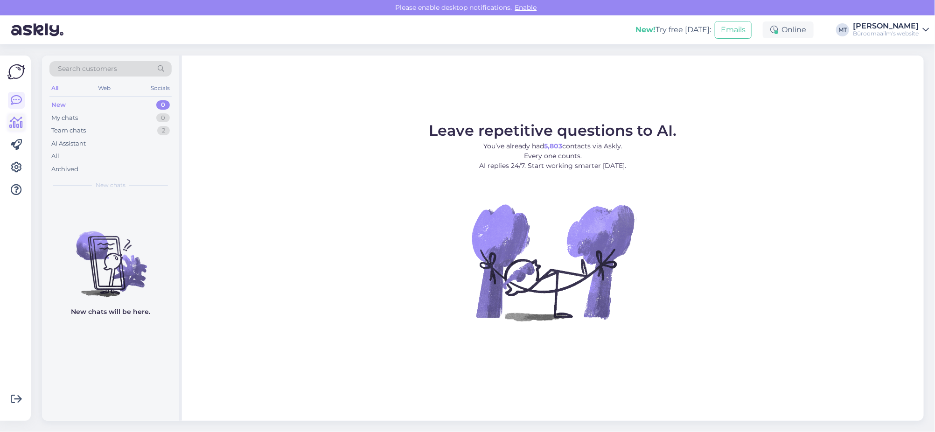
click at [19, 122] on icon at bounding box center [17, 122] width 14 height 11
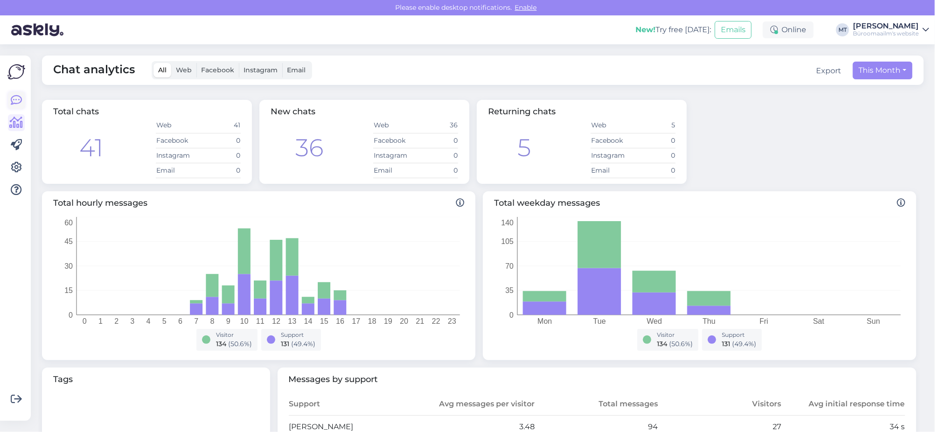
click at [17, 102] on icon at bounding box center [16, 100] width 11 height 11
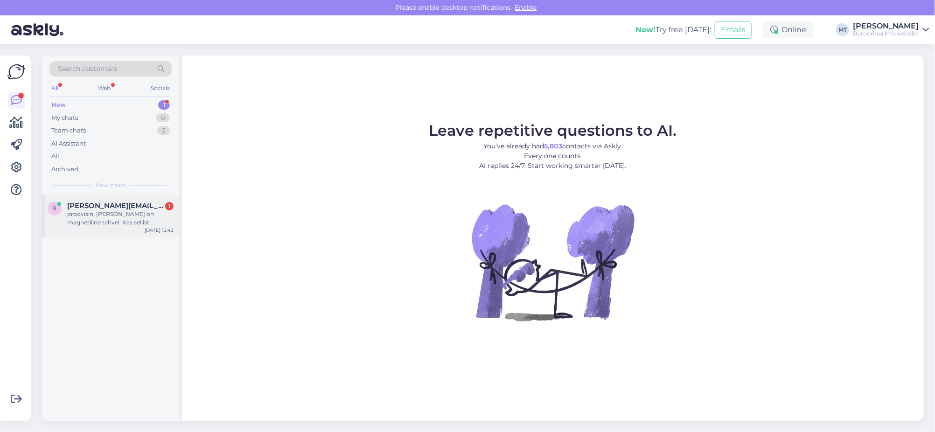
click at [94, 218] on div "proovisin, [PERSON_NAME] on magnetiline tahvel. Kas sellist joonlauda saaks tel…" at bounding box center [120, 218] width 106 height 17
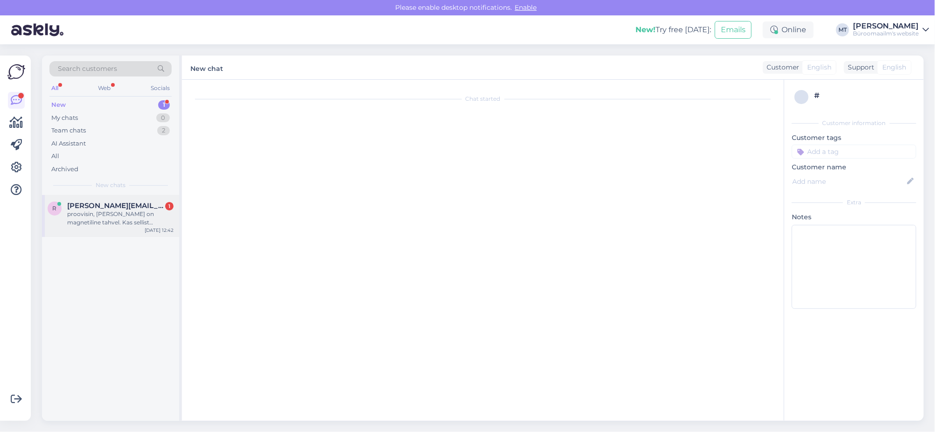
scroll to position [575, 0]
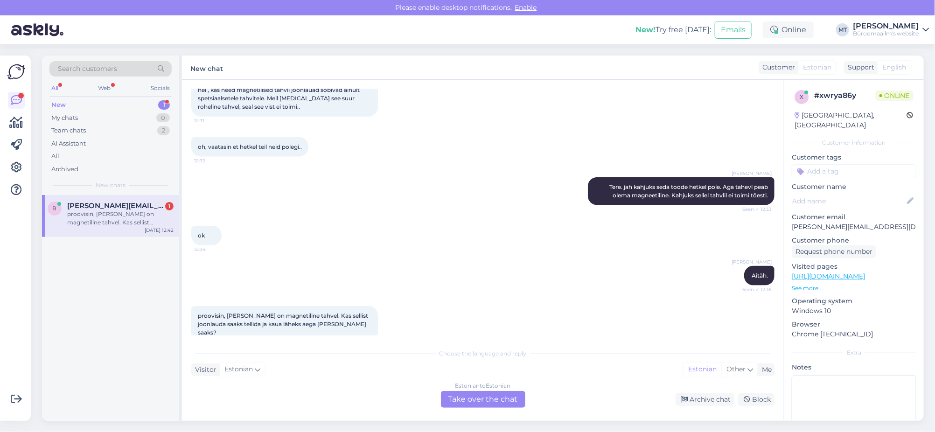
click at [472, 397] on div "Estonian to Estonian Take over the chat" at bounding box center [483, 399] width 84 height 17
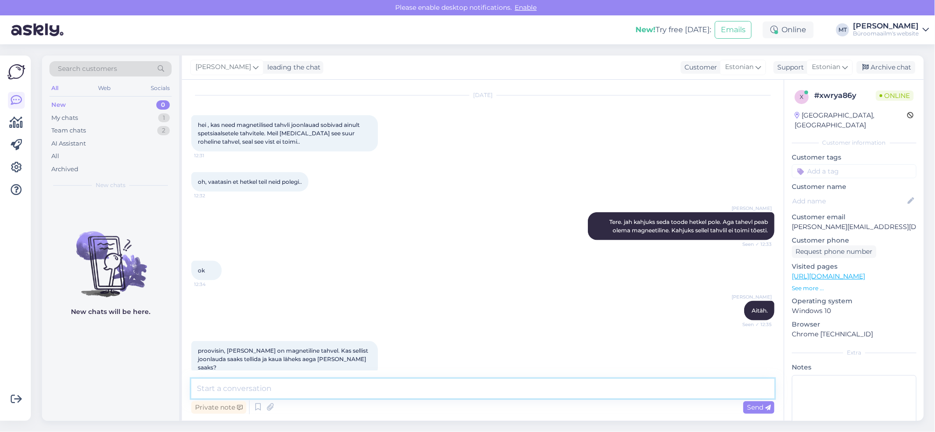
click at [272, 387] on textarea at bounding box center [482, 389] width 583 height 20
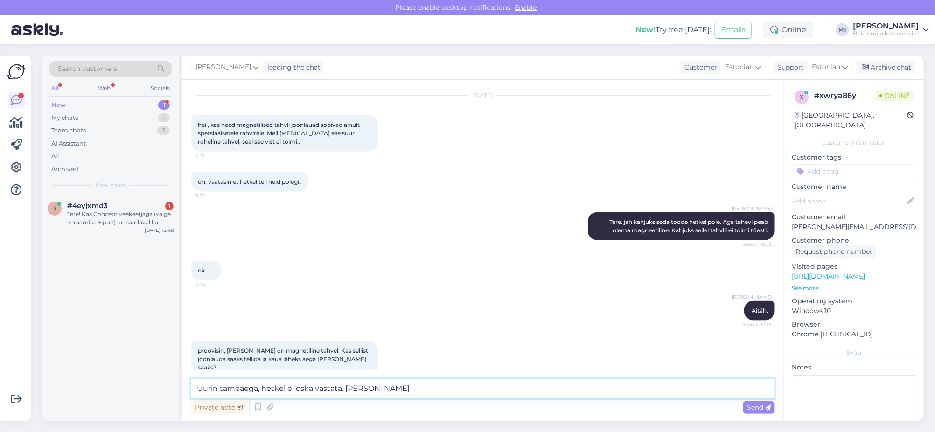
type textarea "Uurin tarneaega, hetkel ei oska vastata. Annan teada."
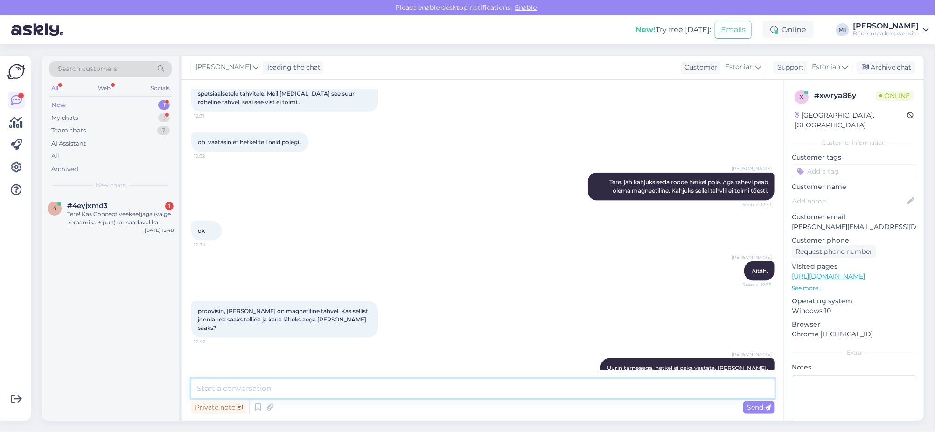
scroll to position [620, 0]
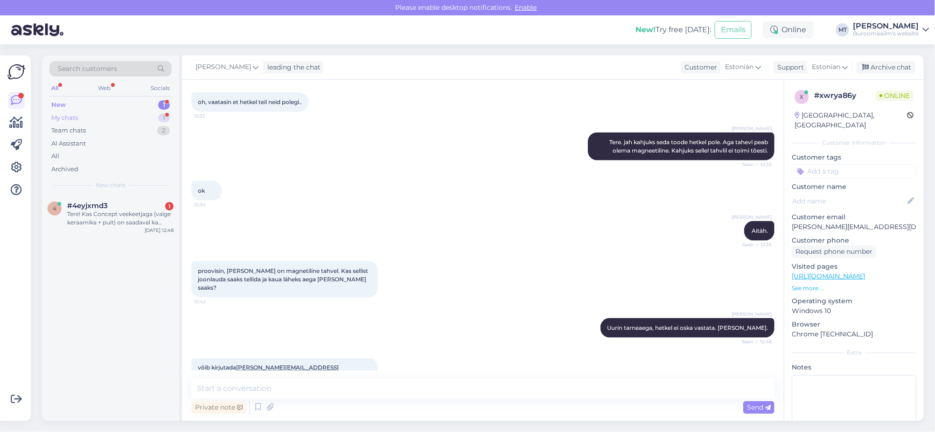
click at [65, 118] on div "My chats" at bounding box center [64, 117] width 27 height 9
click at [104, 214] on div "võib kirjutada rutt@buffalo.ee või helistada 5050110" at bounding box center [120, 218] width 106 height 17
click at [278, 394] on textarea at bounding box center [482, 389] width 583 height 20
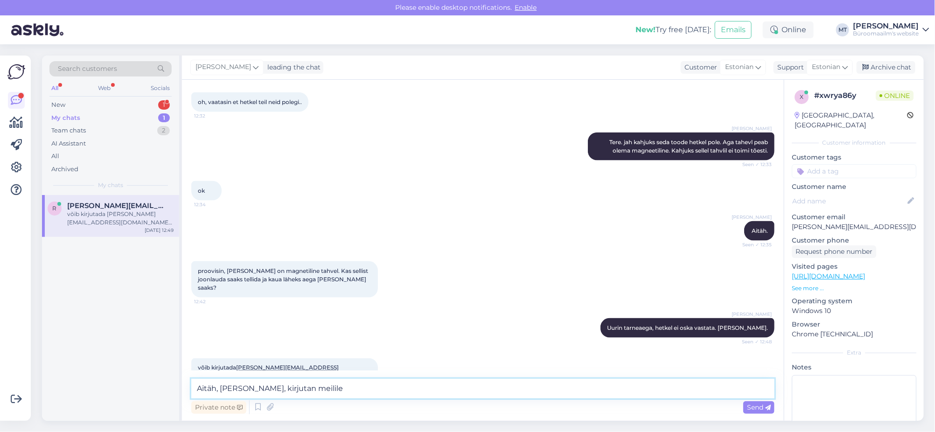
type textarea "Aitäh, teeme nii, kirjutan meilile."
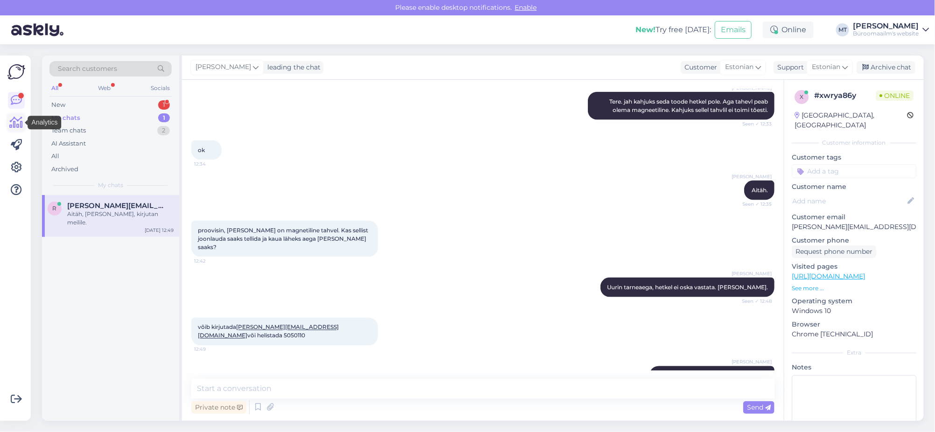
click at [12, 119] on icon at bounding box center [17, 122] width 14 height 11
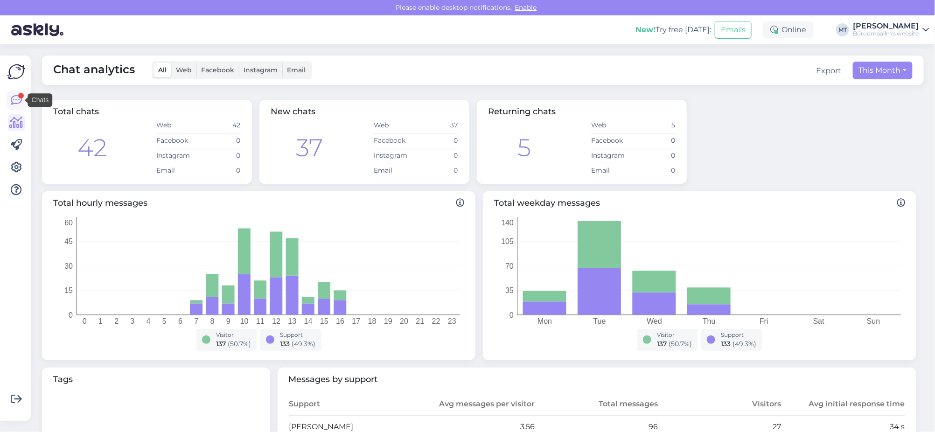
click at [15, 98] on icon at bounding box center [16, 100] width 11 height 11
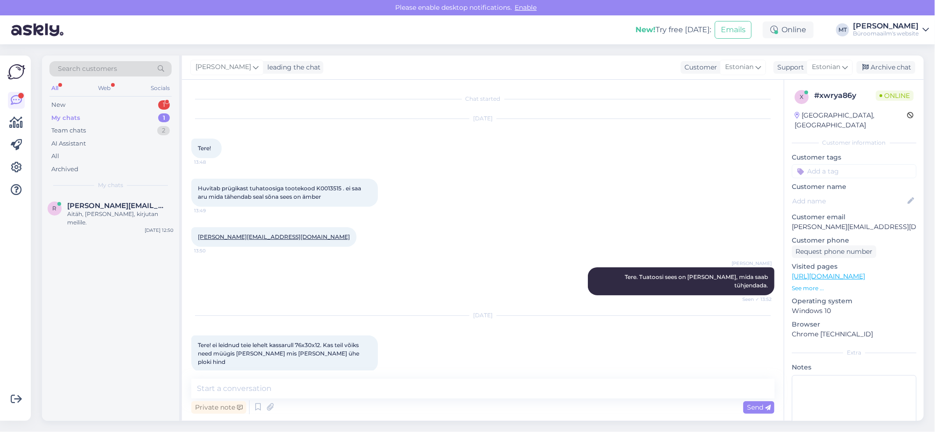
scroll to position [661, 0]
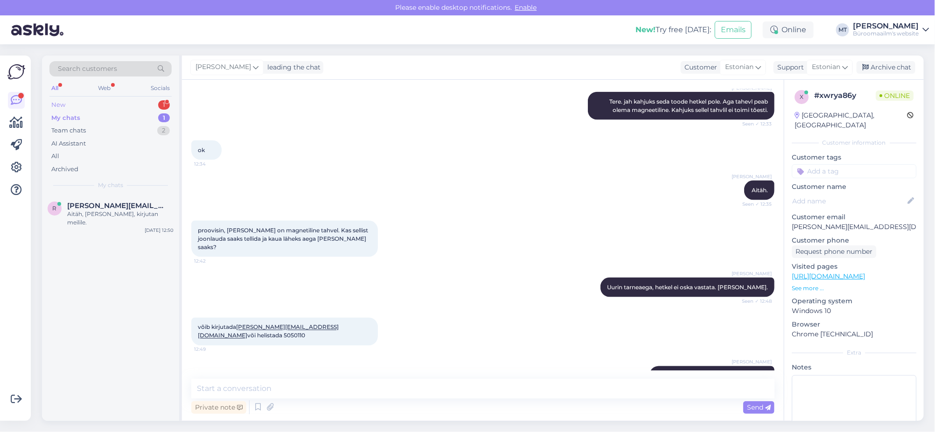
click at [58, 105] on div "New" at bounding box center [58, 104] width 14 height 9
click at [94, 213] on div "Tere! Kas Concept veekeetjaga (valge keraamika + puit) on saadaval ka rösterit,…" at bounding box center [120, 218] width 106 height 17
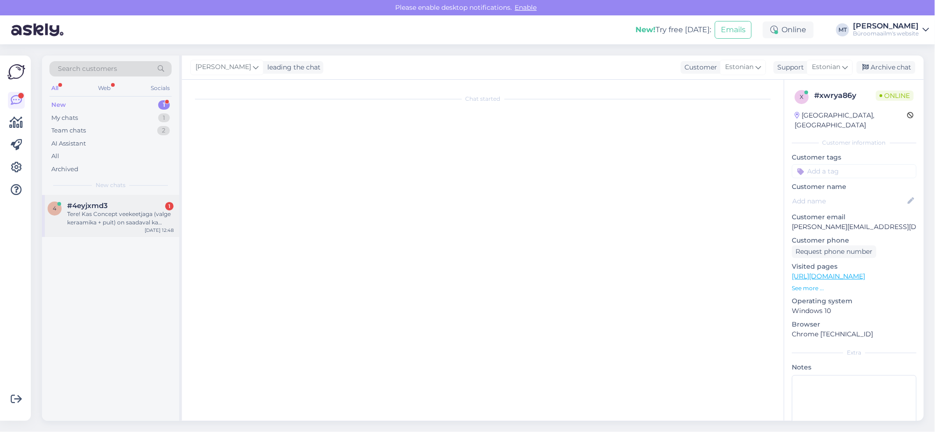
scroll to position [0, 0]
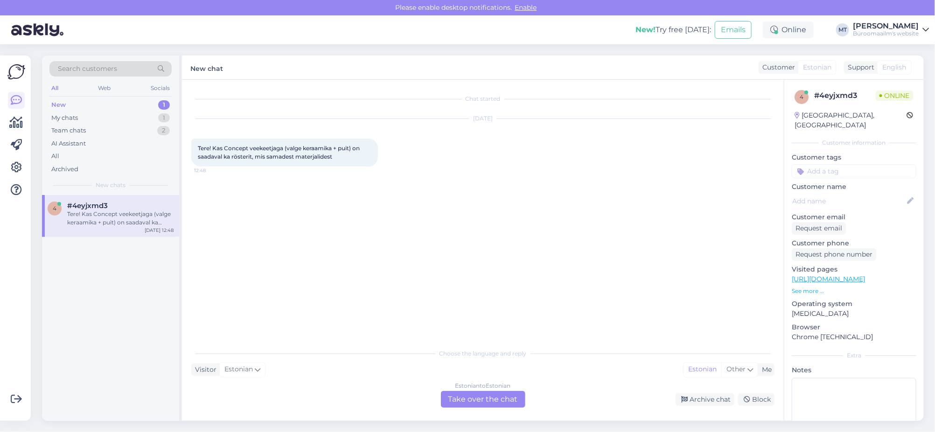
click at [491, 403] on div "Estonian to Estonian Take over the chat" at bounding box center [483, 399] width 84 height 17
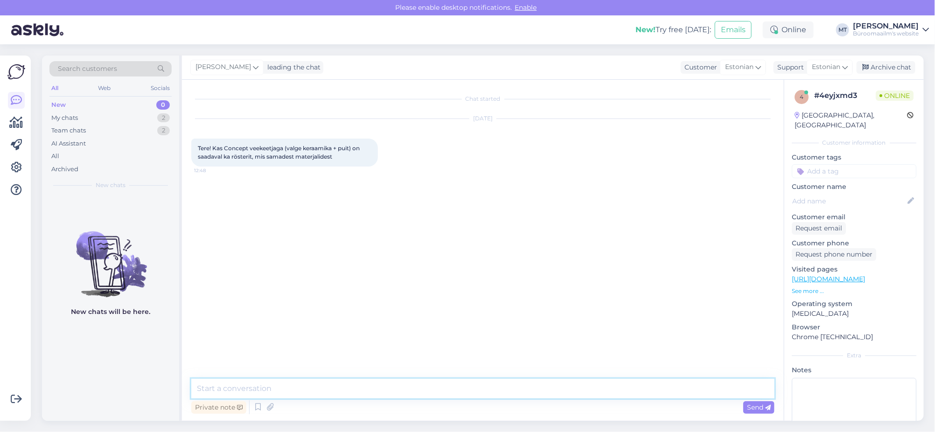
click at [245, 386] on textarea at bounding box center [482, 389] width 583 height 20
type textarea "t"
drag, startPoint x: 247, startPoint y: 146, endPoint x: 225, endPoint y: 149, distance: 22.6
click at [225, 149] on span "Tere! Kas Concept veekeetjaga (valge keraamika + puit) on saadaval ka rösterit,…" at bounding box center [279, 152] width 163 height 15
copy span "Concept"
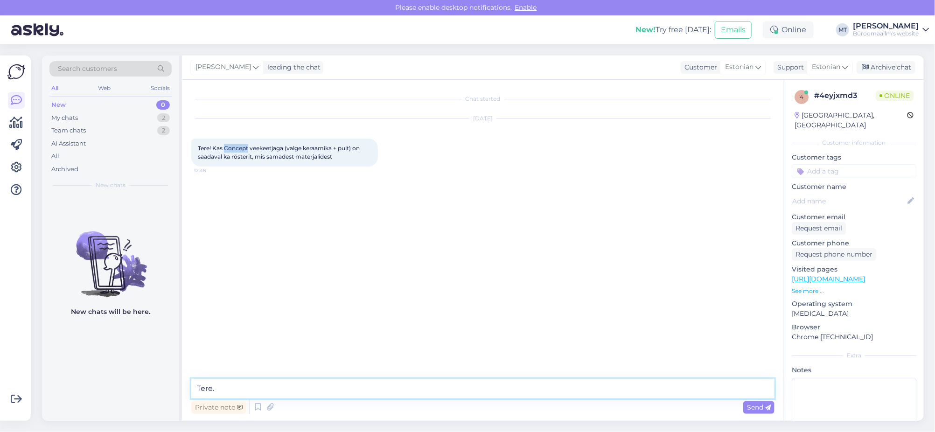
click at [278, 388] on textarea "Tere." at bounding box center [482, 389] width 583 height 20
type textarea "Tere. Peame uurima, hetkel ei oska öelda. Vastusega läheb aega."
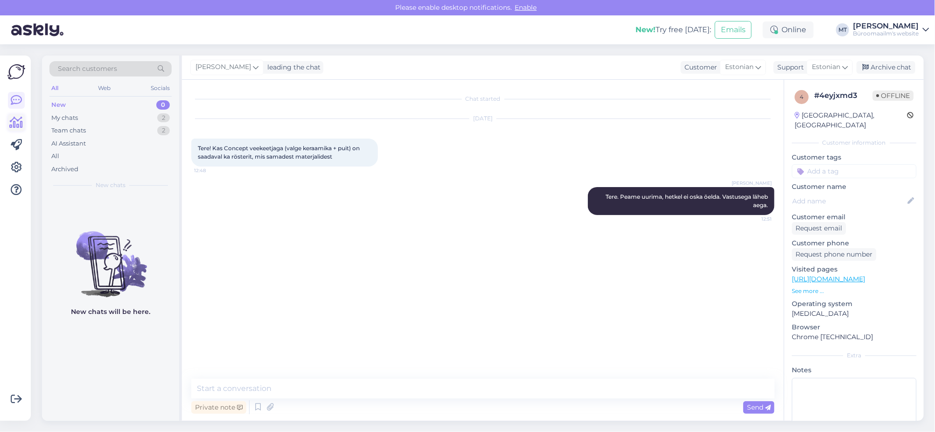
click at [15, 124] on icon at bounding box center [17, 122] width 14 height 11
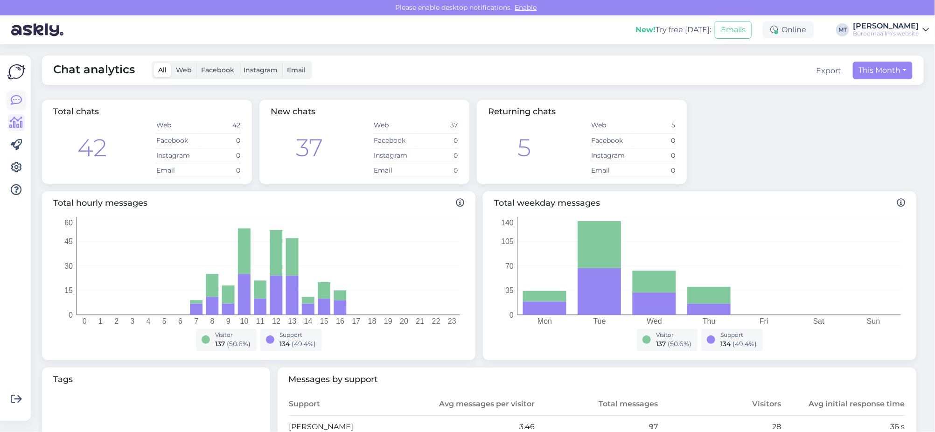
click at [21, 95] on icon at bounding box center [16, 100] width 11 height 11
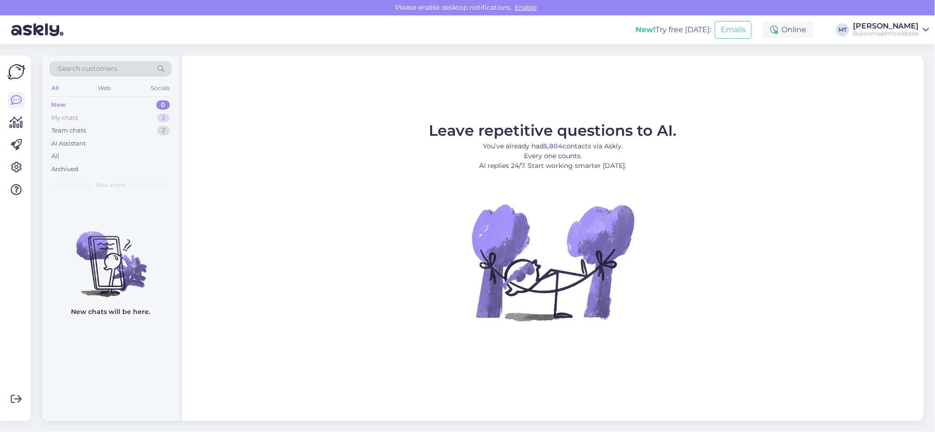
click at [56, 117] on div "My chats" at bounding box center [64, 117] width 27 height 9
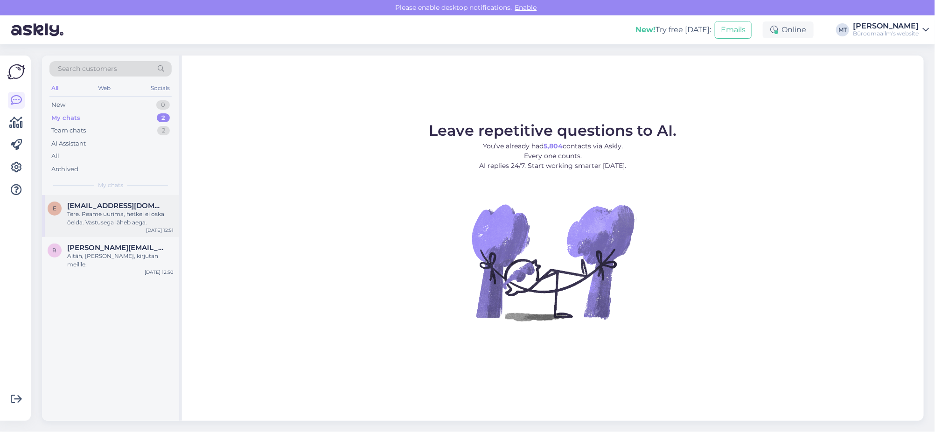
click at [90, 220] on div "Tere. Peame uurima, hetkel ei oska öelda. Vastusega läheb aega." at bounding box center [120, 218] width 106 height 17
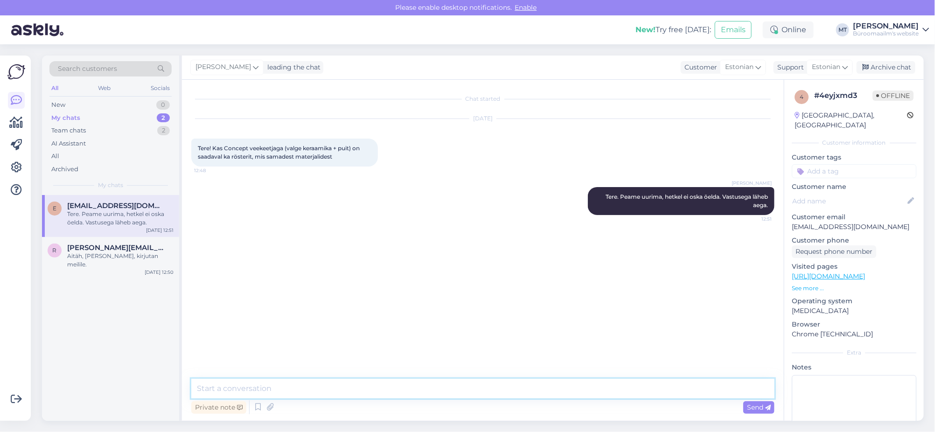
click at [252, 382] on textarea at bounding box center [482, 389] width 583 height 20
type textarea "K"
type textarea "T"
type textarea "s"
click at [194, 387] on textarea "saada on ainult veekeetjad." at bounding box center [482, 389] width 583 height 20
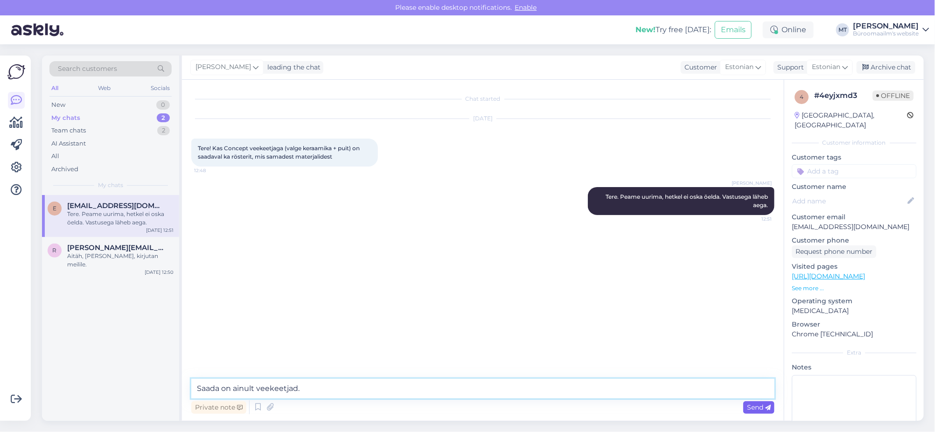
type textarea "Saada on ainult veekeetjad."
click at [758, 407] on span "Send" at bounding box center [759, 407] width 24 height 8
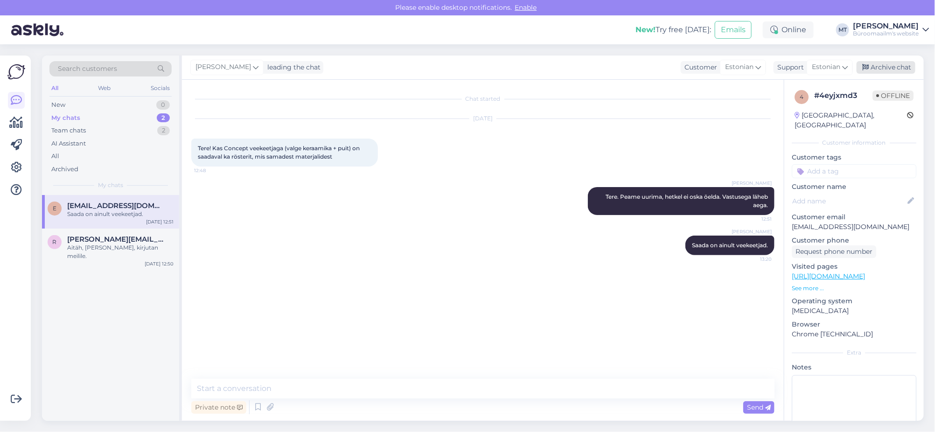
click at [887, 63] on div "Archive chat" at bounding box center [885, 67] width 59 height 13
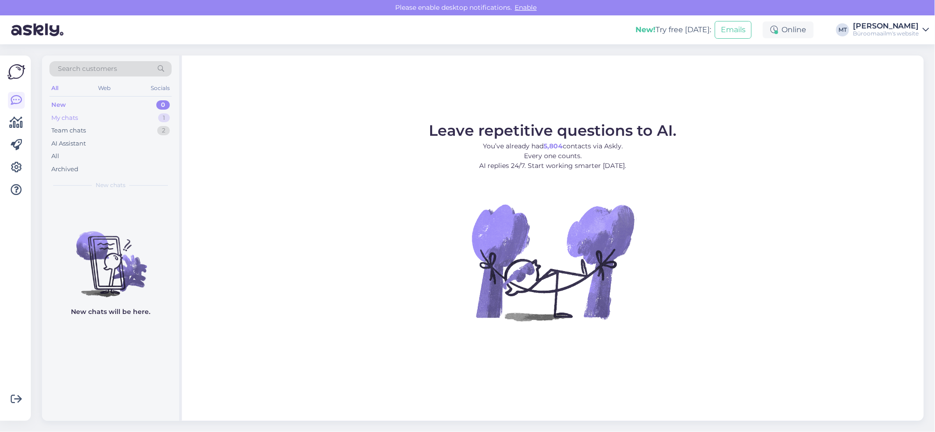
click at [62, 114] on div "My chats" at bounding box center [64, 117] width 27 height 9
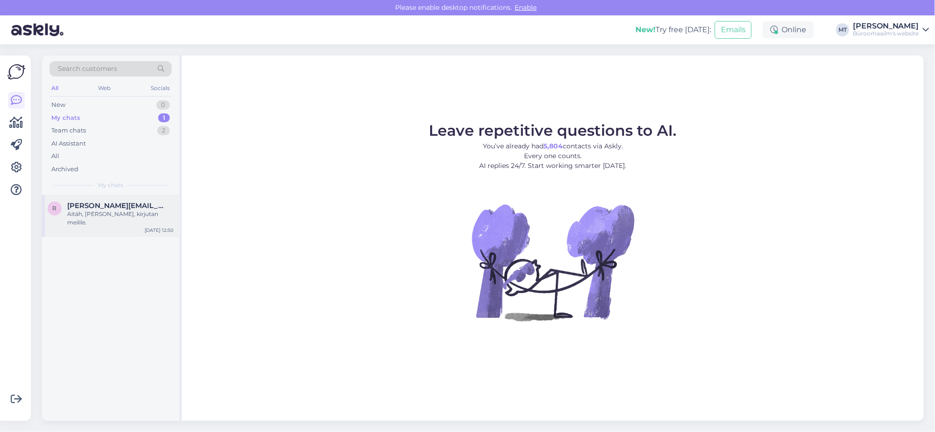
click at [88, 210] on div "Aitäh, [PERSON_NAME], kirjutan meilile." at bounding box center [120, 218] width 106 height 17
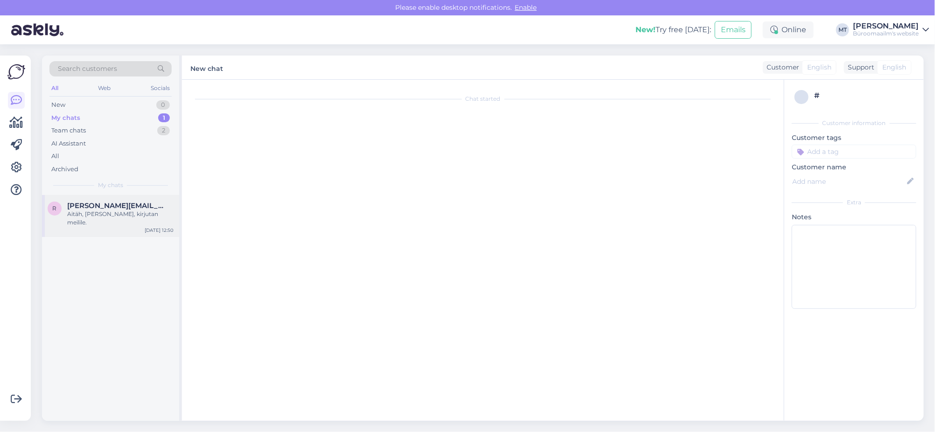
scroll to position [661, 0]
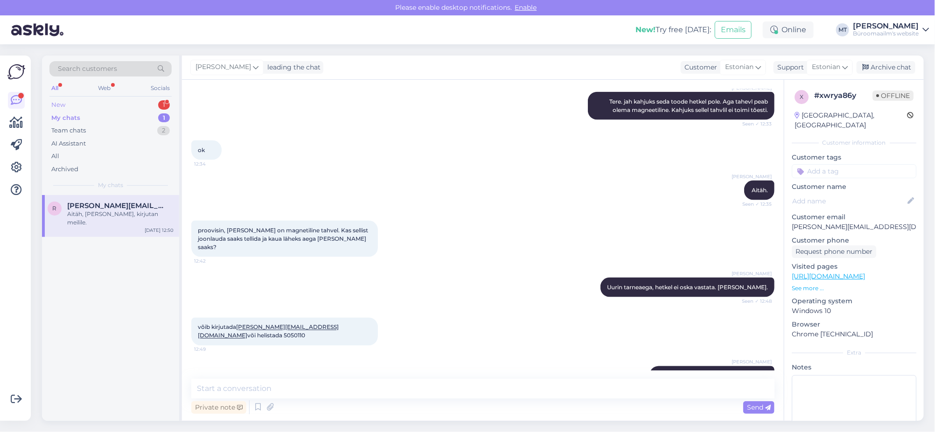
click at [55, 103] on div "New" at bounding box center [58, 104] width 14 height 9
click at [72, 204] on span "#pzaotawm" at bounding box center [88, 206] width 43 height 8
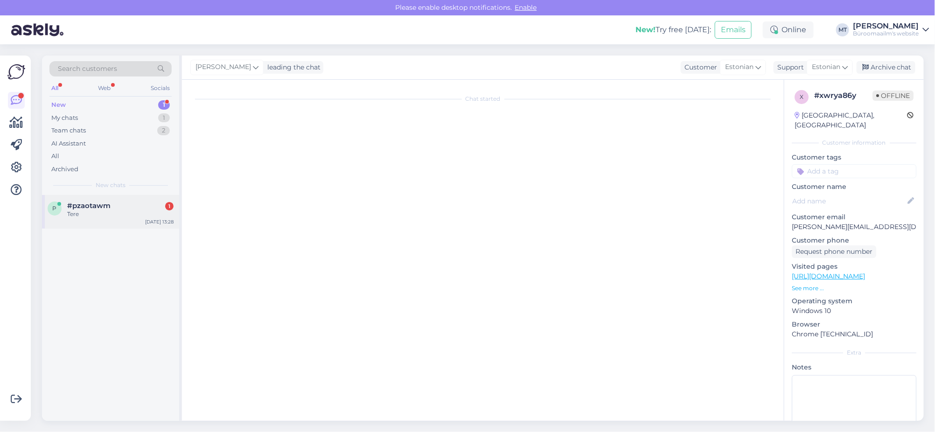
scroll to position [0, 0]
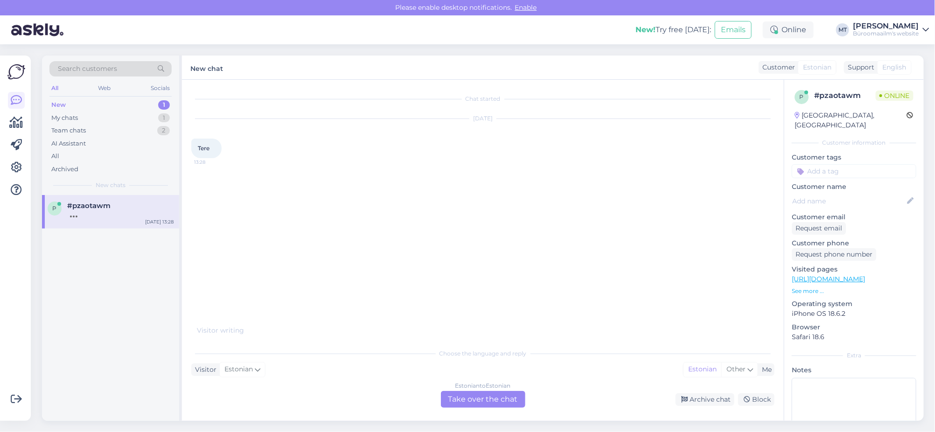
click at [494, 404] on div "Estonian to Estonian Take over the chat" at bounding box center [483, 399] width 84 height 17
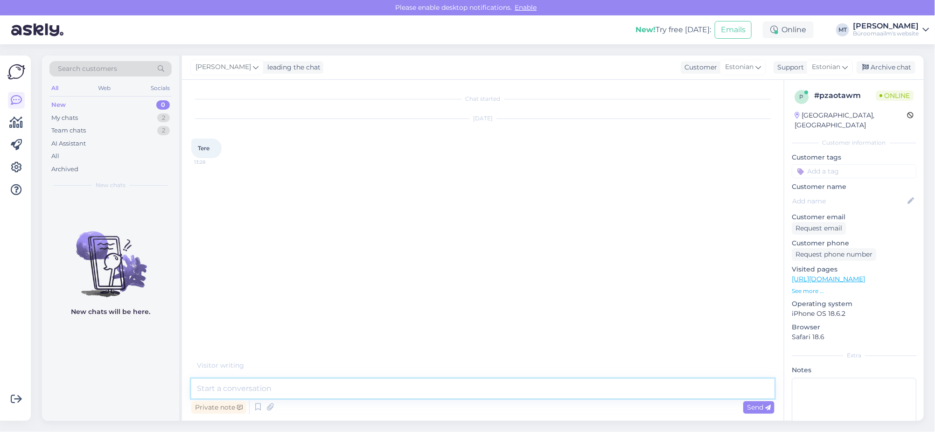
click at [274, 390] on textarea at bounding box center [482, 389] width 583 height 20
type textarea "Tere."
click at [62, 115] on div "My chats" at bounding box center [64, 117] width 27 height 9
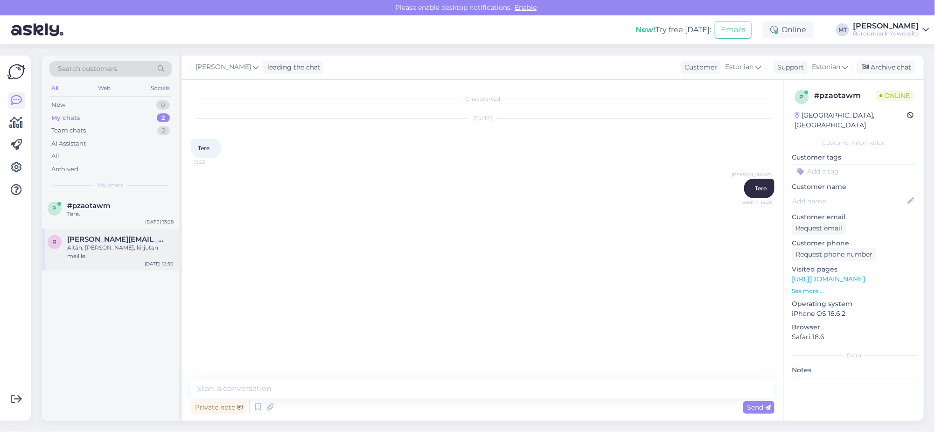
click at [87, 252] on div "r [PERSON_NAME][EMAIL_ADDRESS][DOMAIN_NAME] Aitäh, [PERSON_NAME], kirjutan meil…" at bounding box center [110, 250] width 137 height 42
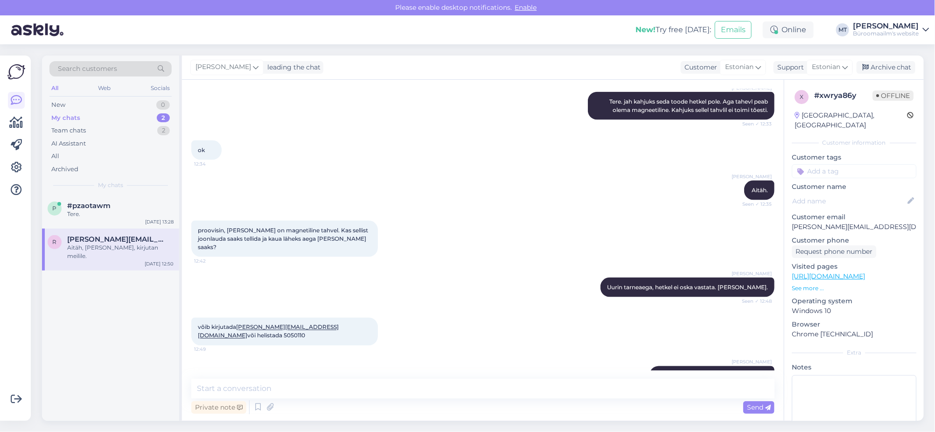
click at [64, 117] on div "My chats" at bounding box center [65, 117] width 29 height 9
click at [71, 205] on span "#pzaotawm" at bounding box center [88, 206] width 43 height 8
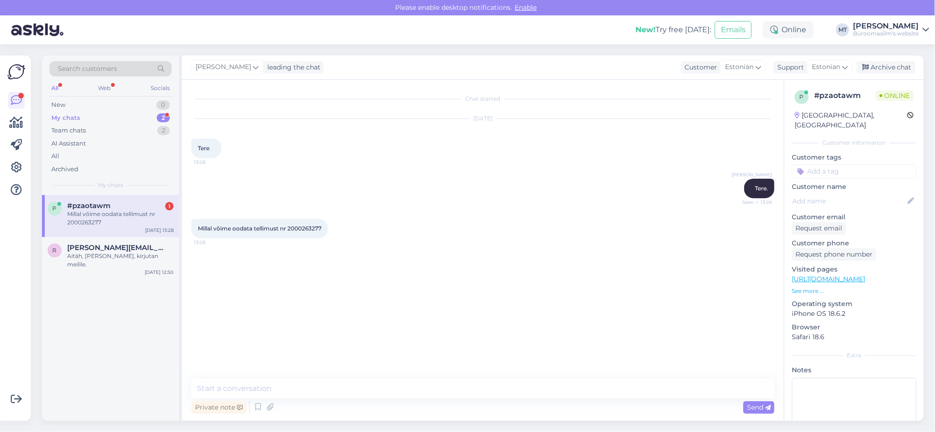
click at [301, 225] on span "Millal võime oodata tellimust nr 2000263277" at bounding box center [260, 228] width 124 height 7
click at [304, 225] on span "Millal võime oodata tellimust nr 2000263277" at bounding box center [260, 228] width 124 height 7
click at [304, 226] on span "Millal võime oodata tellimust nr 2000263277" at bounding box center [260, 228] width 124 height 7
copy div "2000263277 13:28"
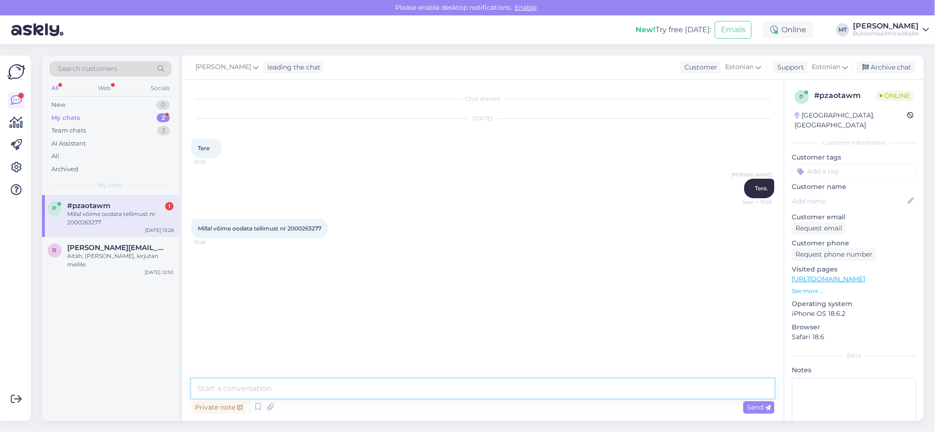
click at [275, 394] on textarea at bounding box center [482, 389] width 583 height 20
drag, startPoint x: 330, startPoint y: 231, endPoint x: 289, endPoint y: 232, distance: 41.1
click at [289, 232] on div "Millal võime oodata tellimust nr 2000263277 13:28" at bounding box center [259, 229] width 137 height 20
copy div "2000263277 13:28"
click at [286, 394] on textarea "Tellimus" at bounding box center [482, 389] width 583 height 20
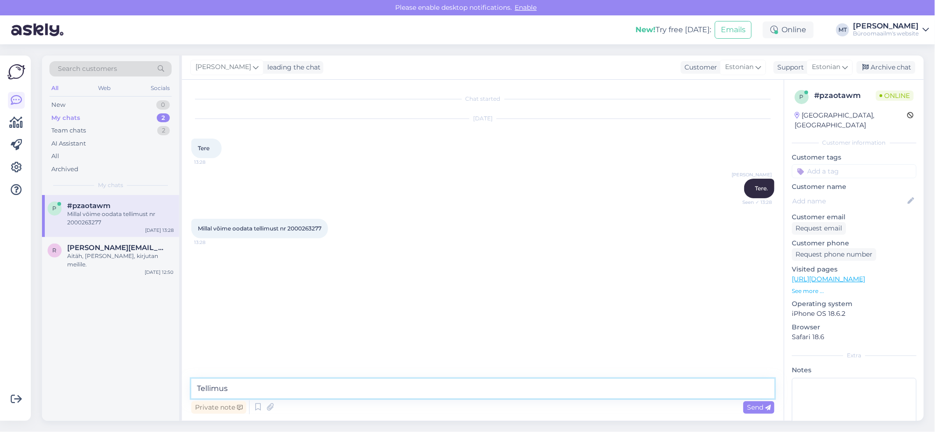
paste textarea "2000263277"
click at [297, 376] on textarea "Tellimus 2000263277" at bounding box center [482, 383] width 583 height 31
type textarea "Tellimus 2000263277 on auto [PERSON_NAME] saate [PERSON_NAME]."
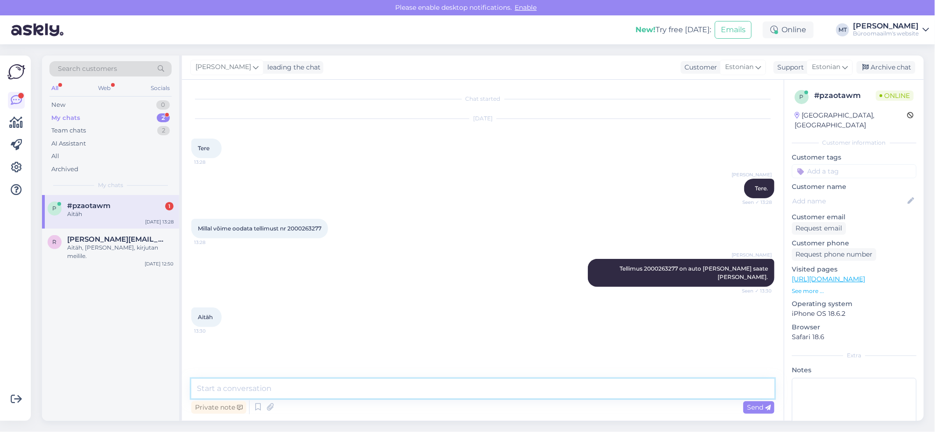
click at [221, 384] on textarea at bounding box center [482, 389] width 583 height 20
type textarea "Aitäh."
click at [887, 61] on div "Archive chat" at bounding box center [885, 67] width 59 height 13
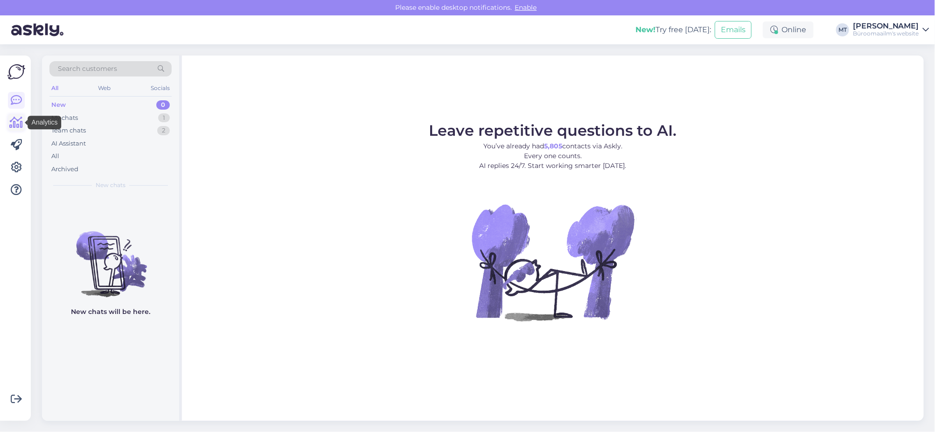
click at [20, 124] on icon at bounding box center [17, 122] width 14 height 11
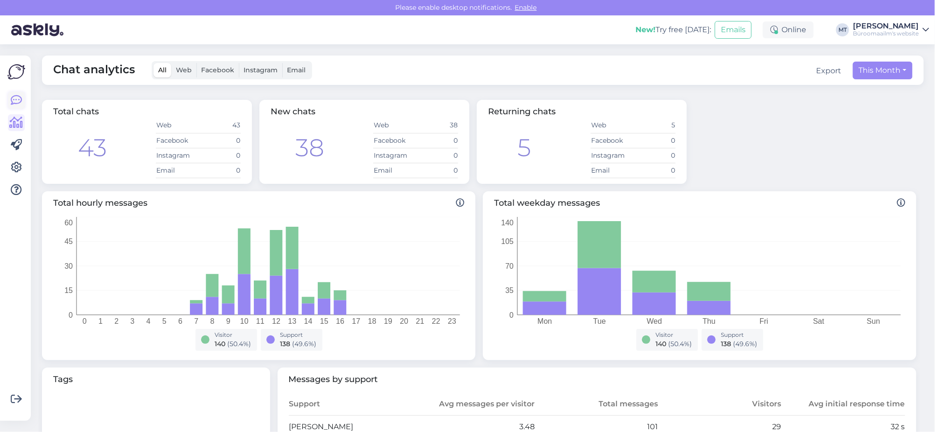
click at [14, 99] on icon at bounding box center [16, 100] width 11 height 11
